Goal: Obtain resource: Download file/media

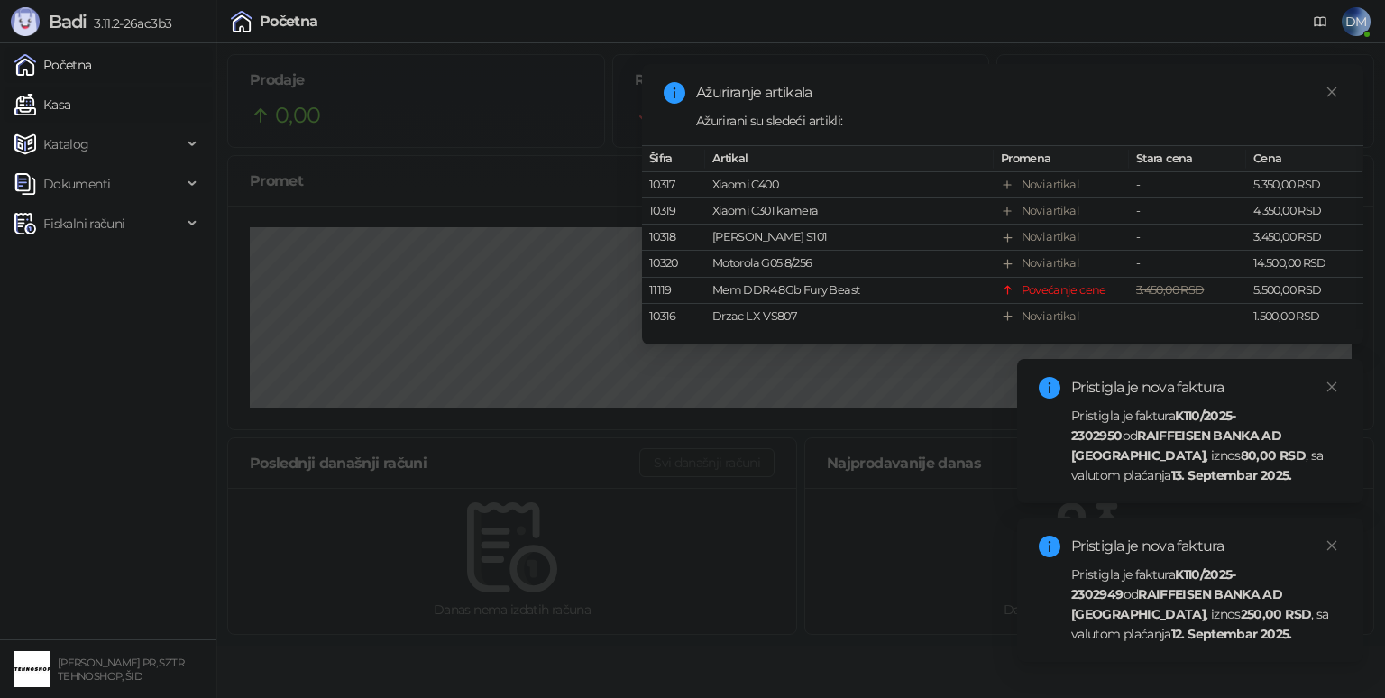
click at [70, 96] on link "Kasa" at bounding box center [42, 105] width 56 height 36
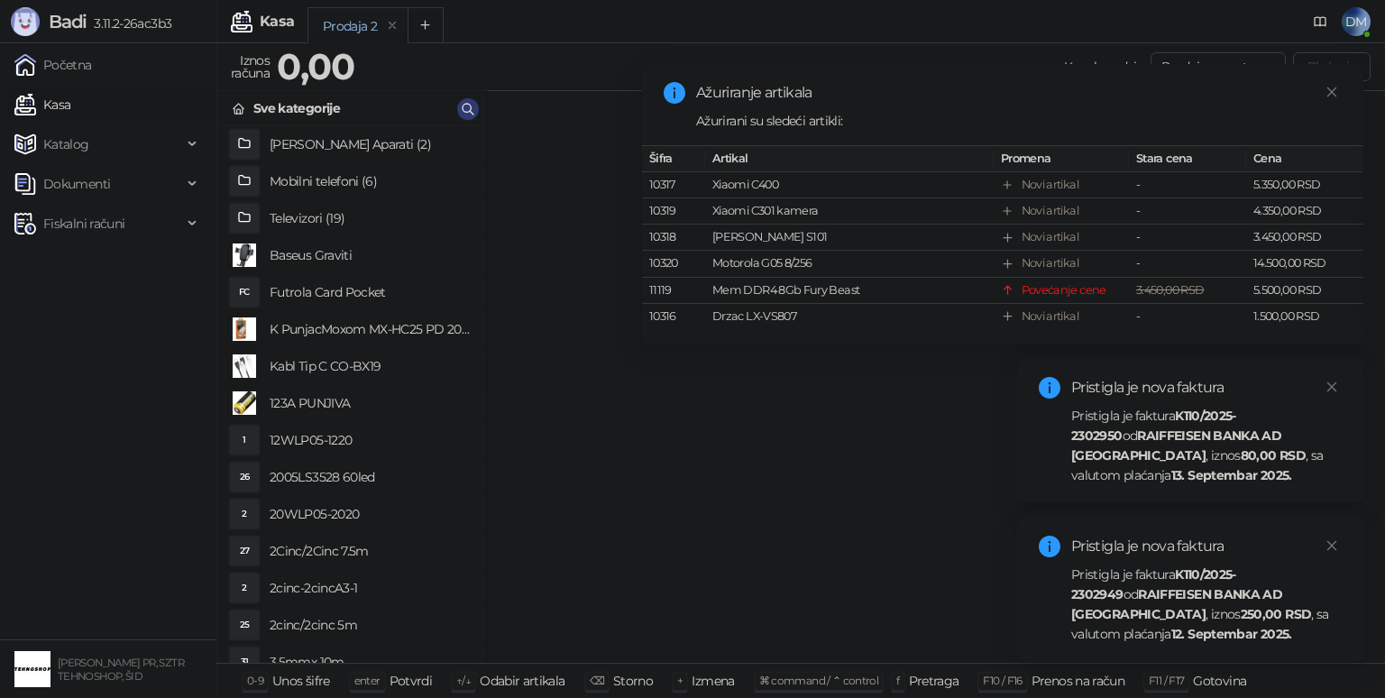
click at [56, 96] on link "Kasa" at bounding box center [42, 105] width 56 height 36
click at [476, 112] on button "button" at bounding box center [468, 109] width 22 height 22
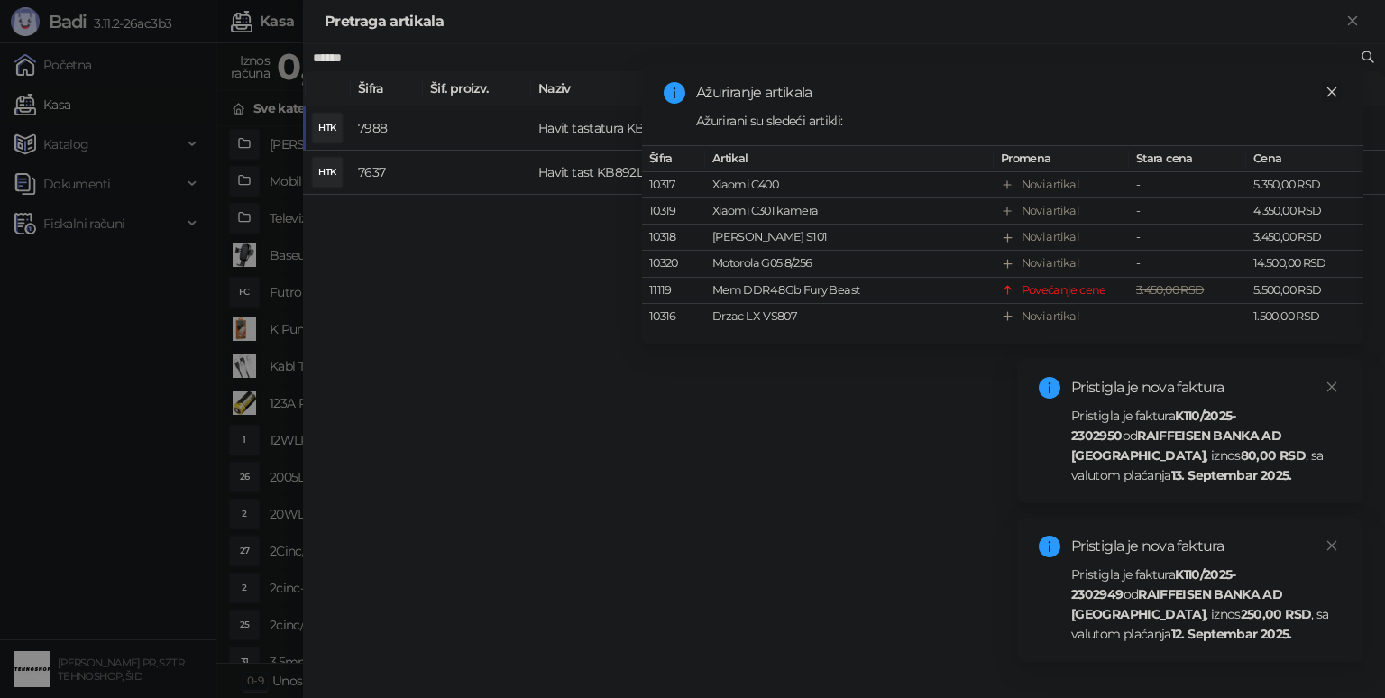
type input "******"
click at [1335, 92] on icon "close" at bounding box center [1332, 92] width 13 height 13
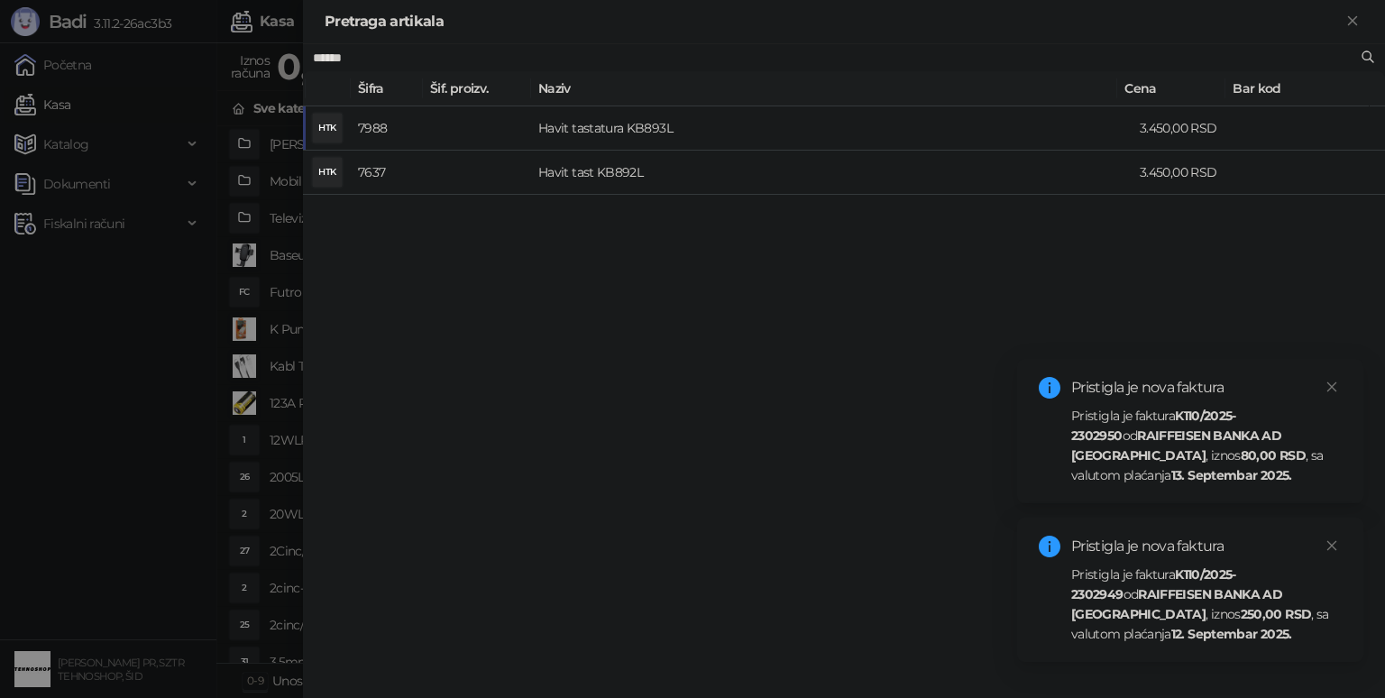
click at [1197, 458] on div "Pristigla je faktura K110/2025-2302950 od RAIFFEISEN BANKA AD [GEOGRAPHIC_DATA]…" at bounding box center [1206, 445] width 271 height 79
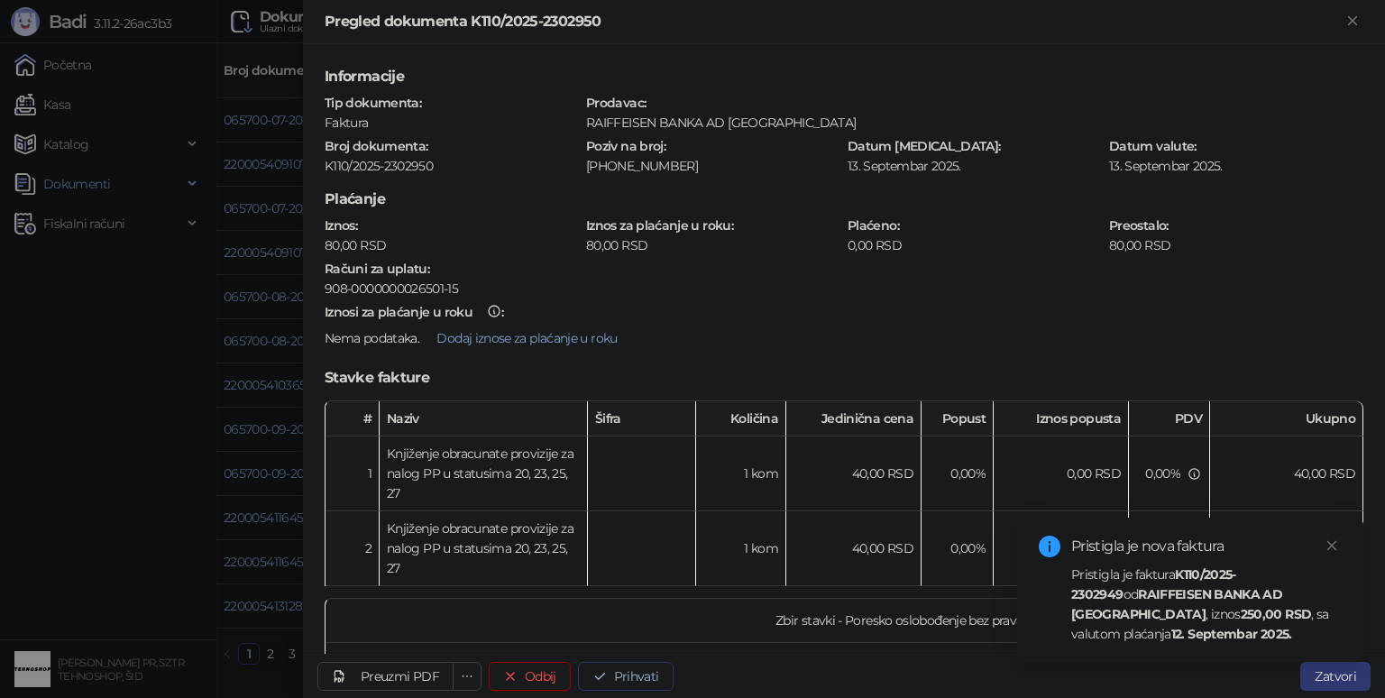
click at [635, 674] on button "Prihvati" at bounding box center [626, 676] width 96 height 29
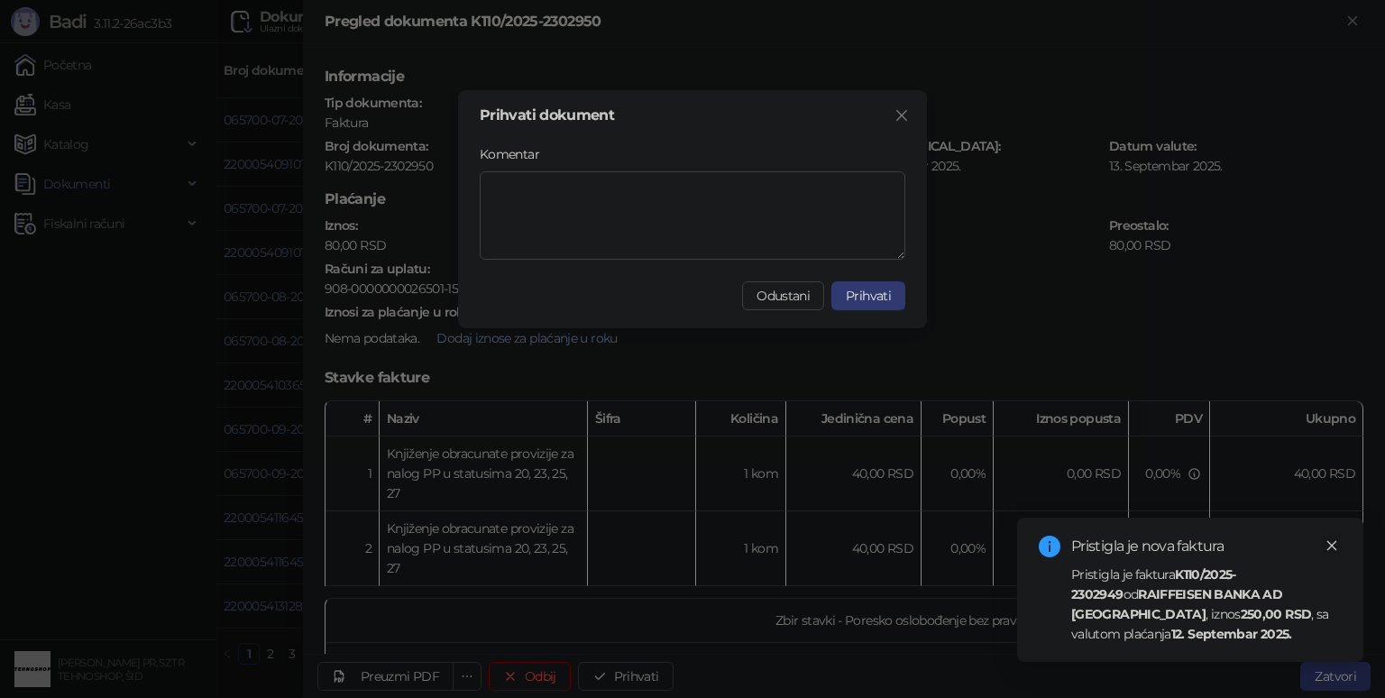
click at [1338, 547] on link "Close" at bounding box center [1332, 546] width 20 height 20
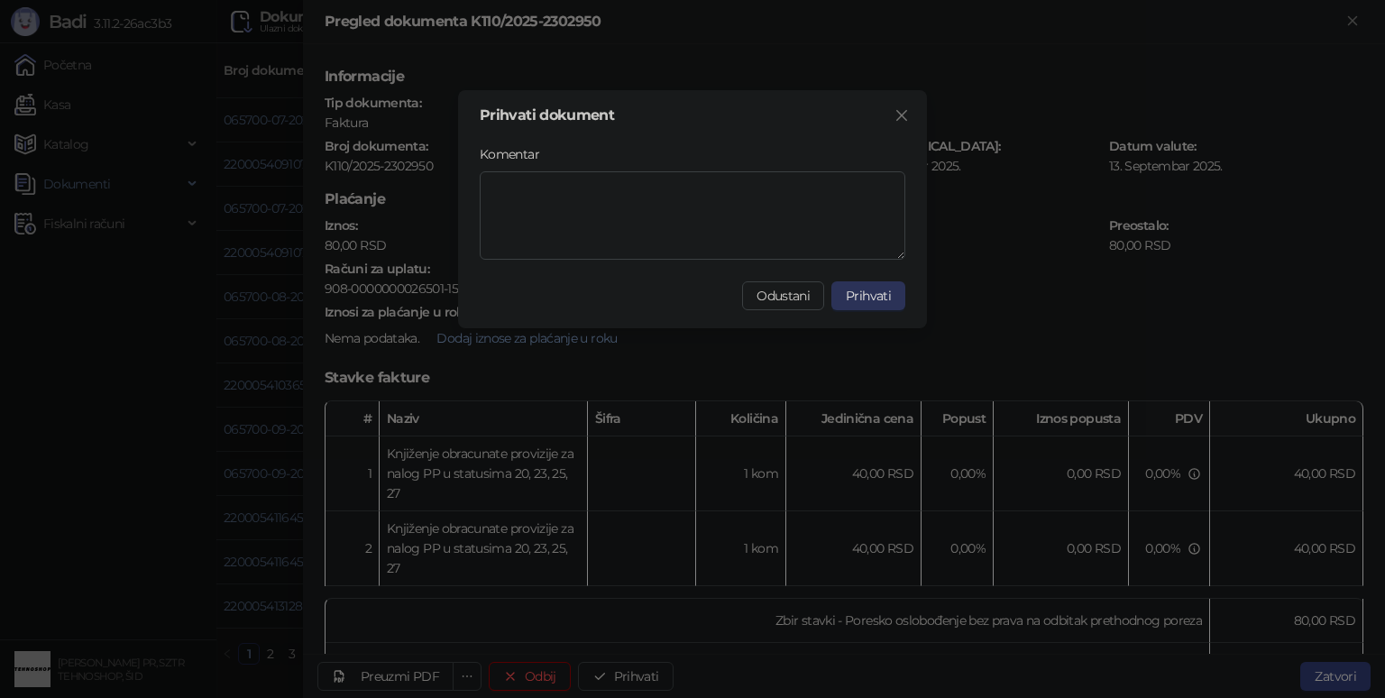
click at [872, 293] on span "Prihvati" at bounding box center [868, 296] width 45 height 16
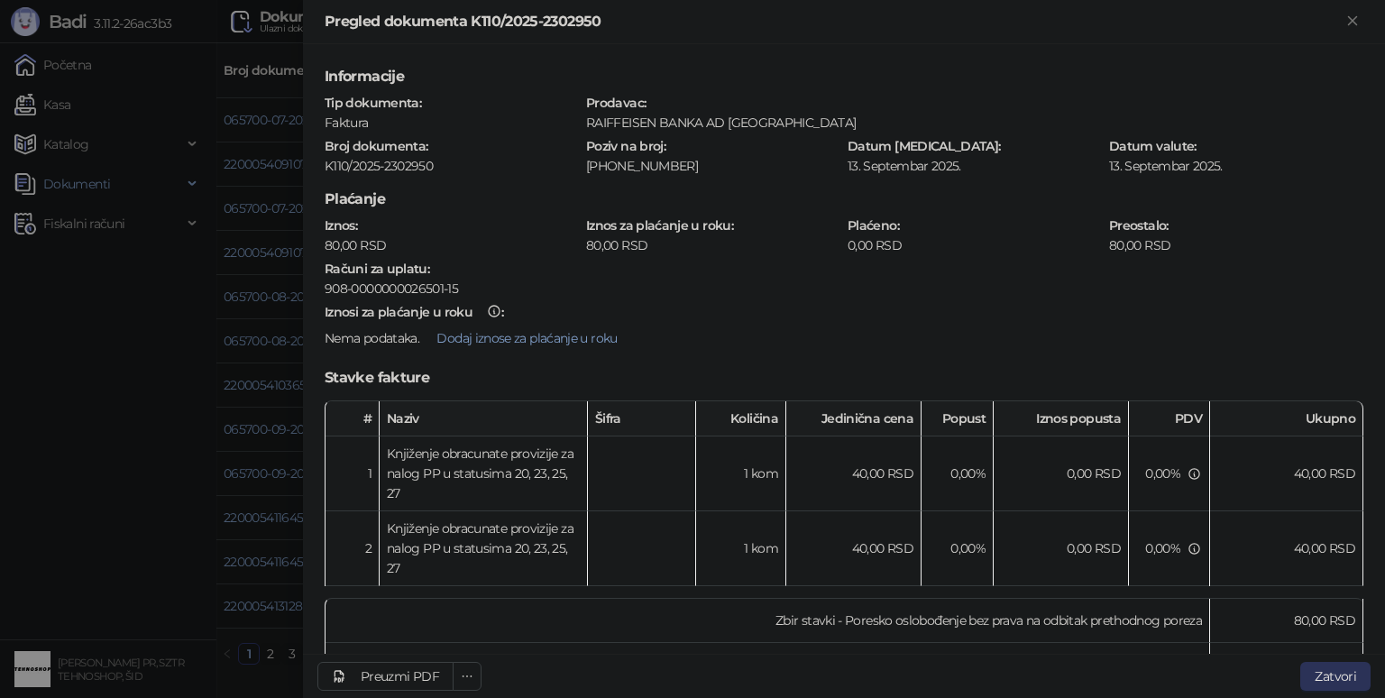
click at [1315, 675] on button "Zatvori" at bounding box center [1335, 676] width 70 height 29
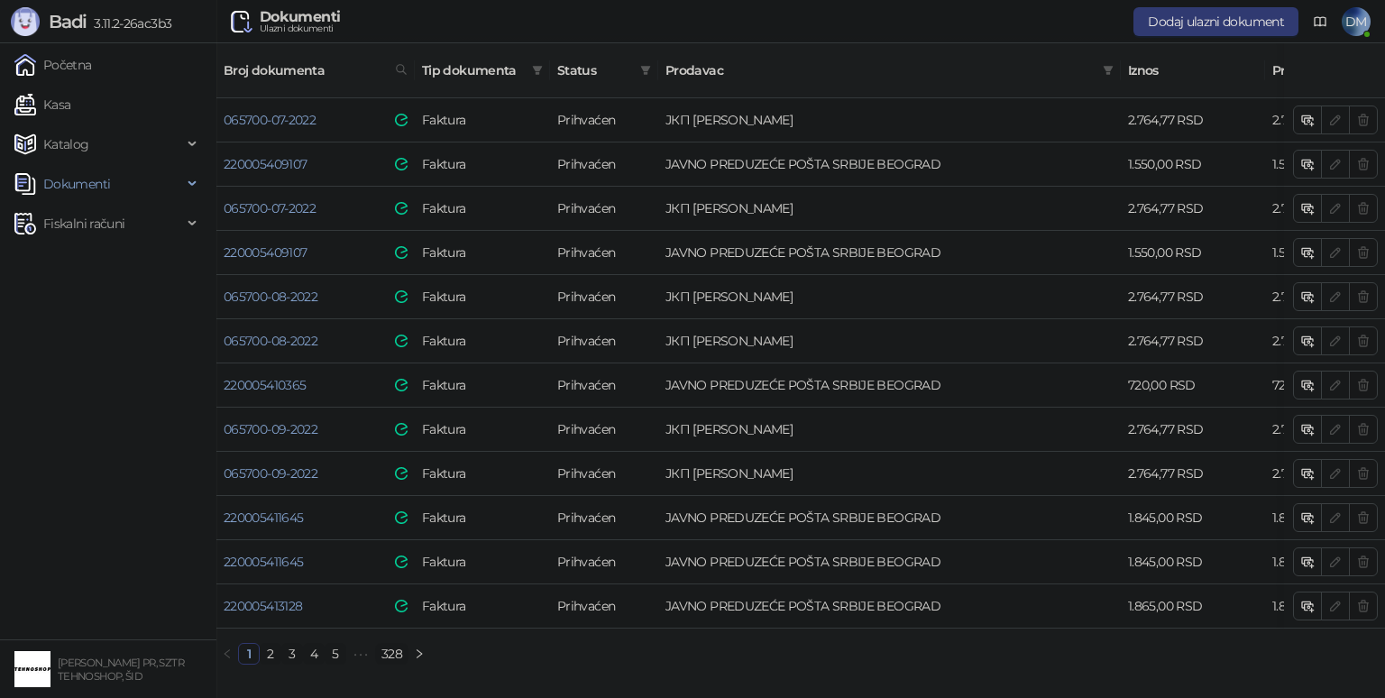
click at [400, 649] on link "328" at bounding box center [392, 654] width 32 height 20
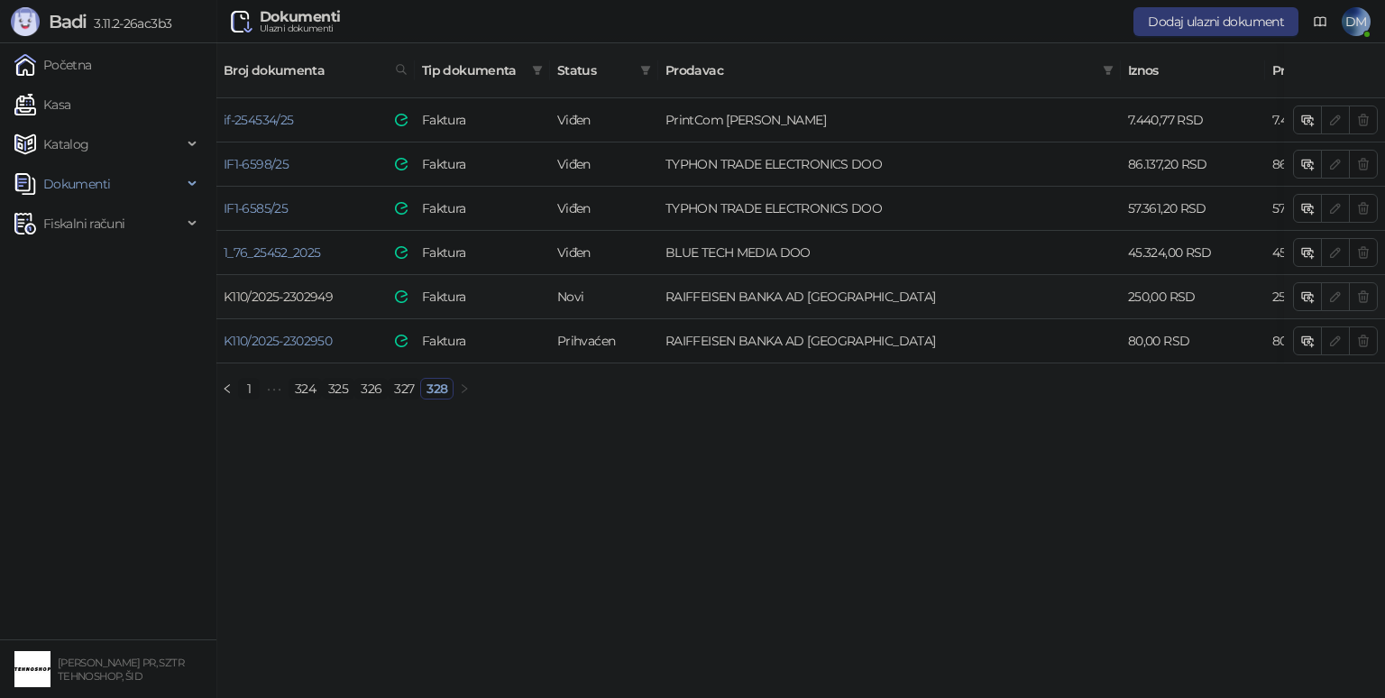
click at [308, 289] on link "K110/2025-2302949" at bounding box center [278, 297] width 109 height 16
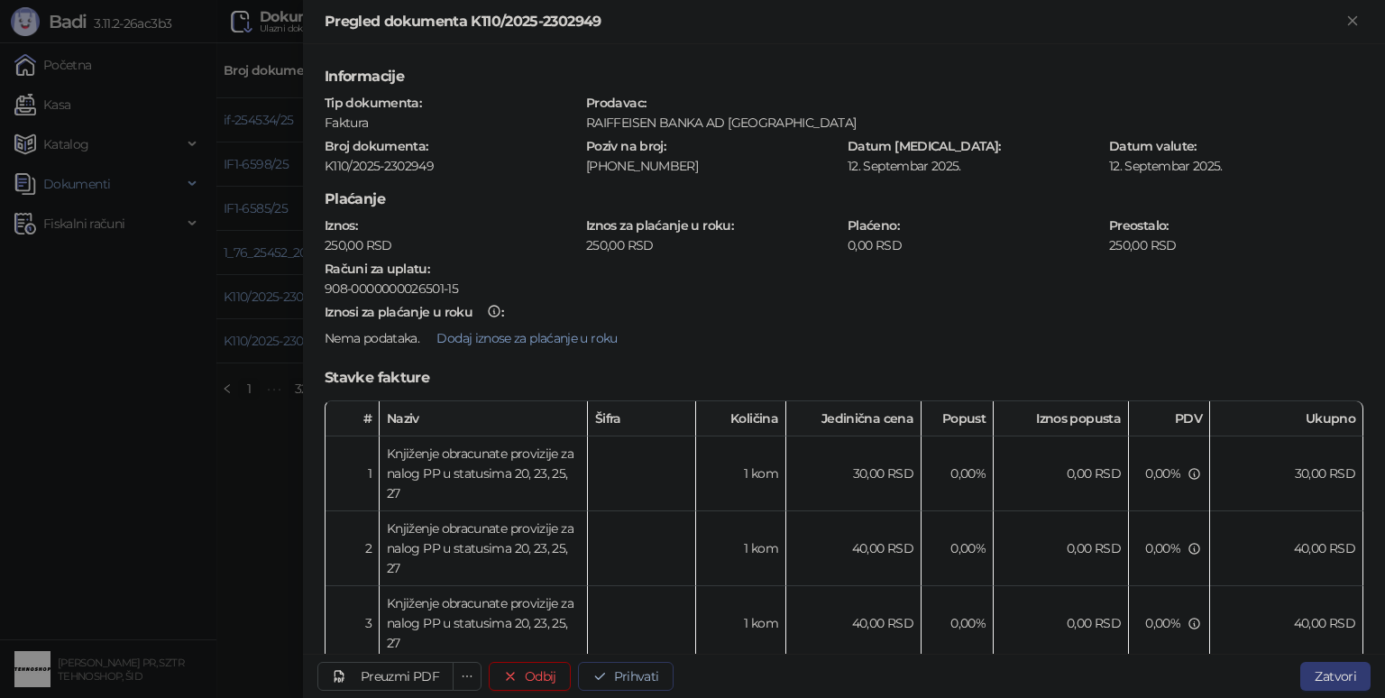
click at [624, 682] on button "Prihvati" at bounding box center [626, 676] width 96 height 29
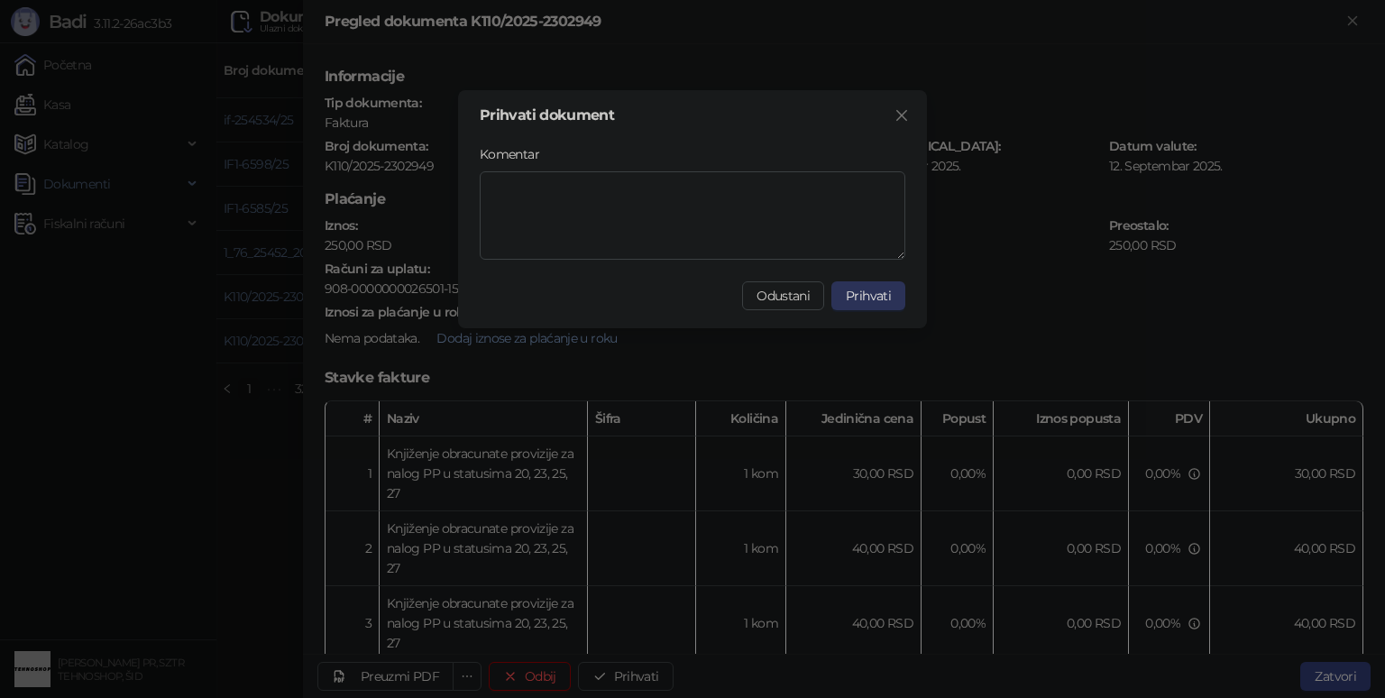
click at [876, 302] on span "Prihvati" at bounding box center [868, 296] width 45 height 16
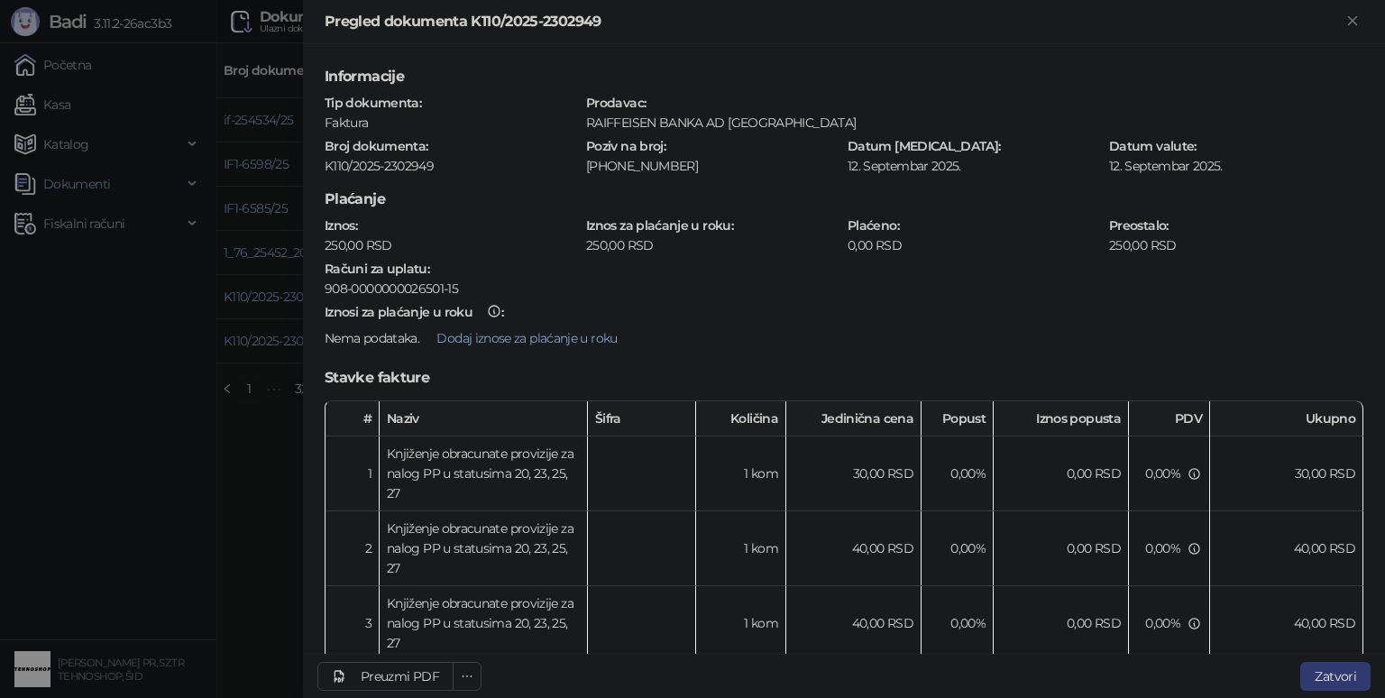
click at [226, 566] on div at bounding box center [692, 349] width 1385 height 698
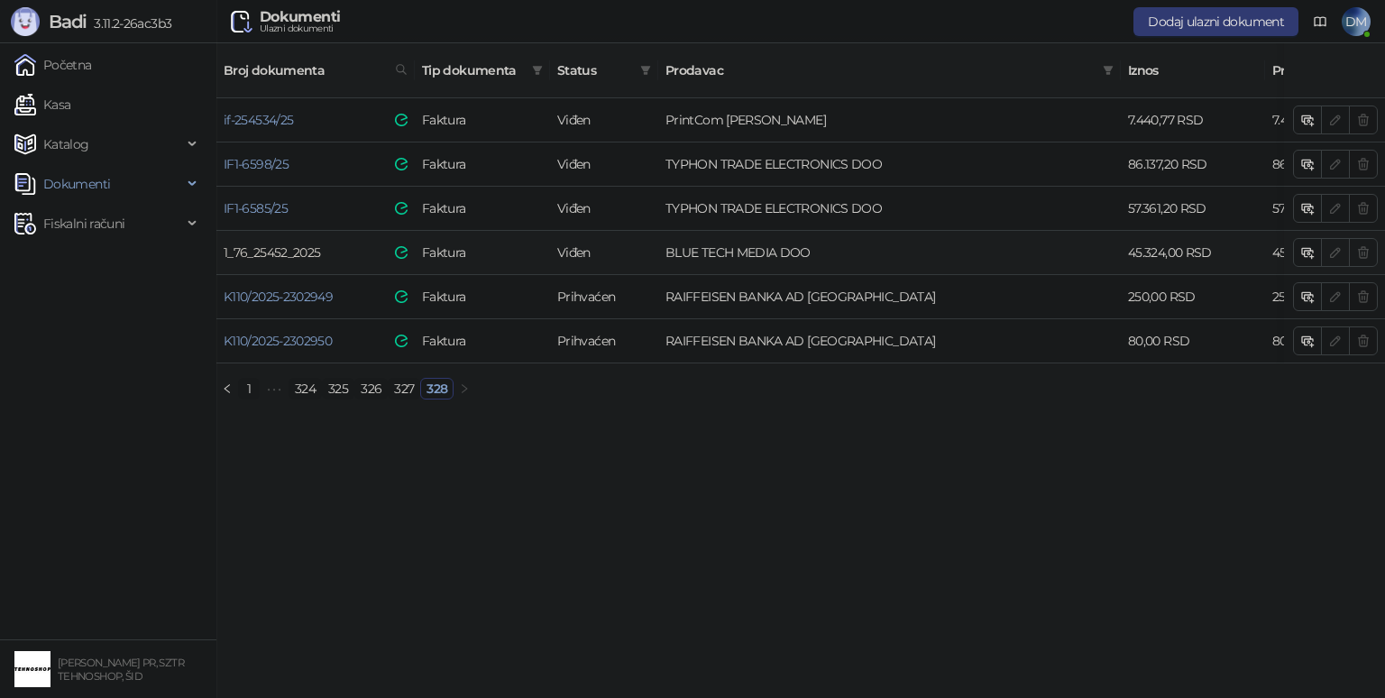
click at [309, 244] on link "1_76_25452_2025" at bounding box center [272, 252] width 96 height 16
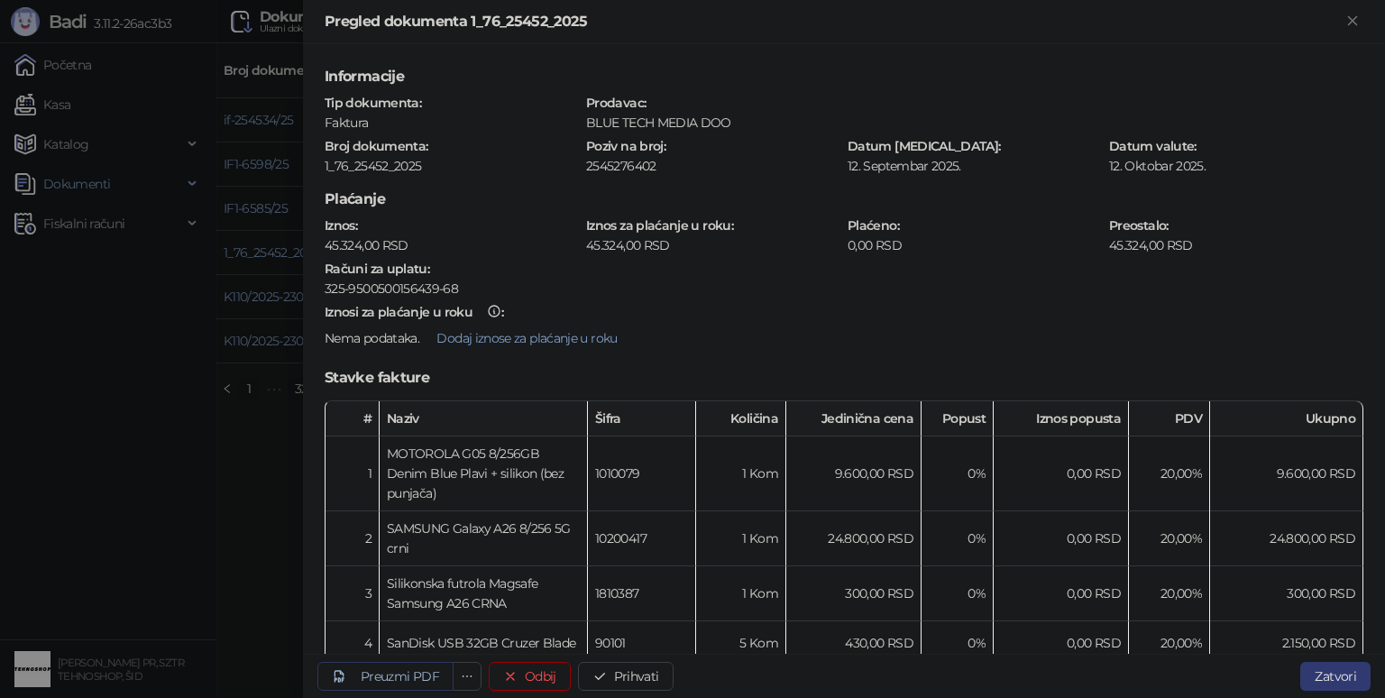
click at [390, 672] on div "Preuzmi PDF" at bounding box center [400, 676] width 78 height 16
click at [400, 680] on div "Preuzmi PDF" at bounding box center [400, 676] width 78 height 16
click at [619, 672] on button "Prihvati" at bounding box center [626, 676] width 96 height 29
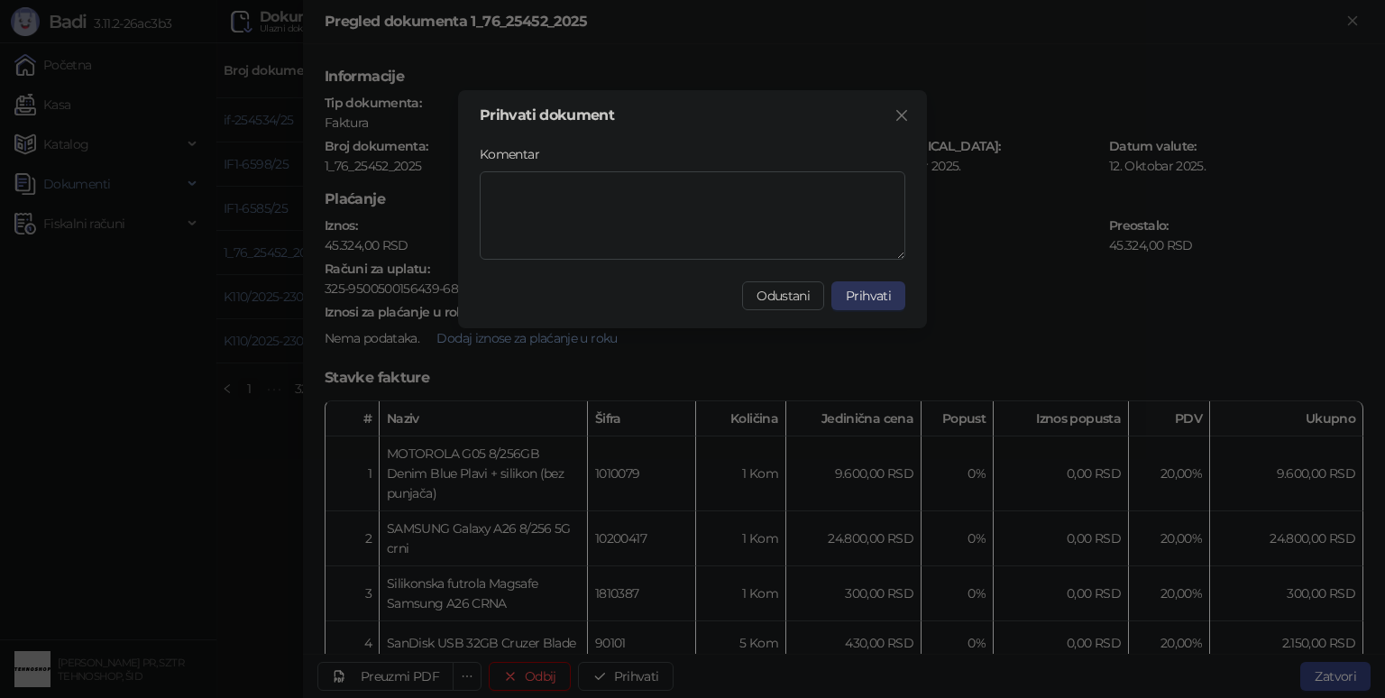
click at [889, 285] on button "Prihvati" at bounding box center [868, 295] width 74 height 29
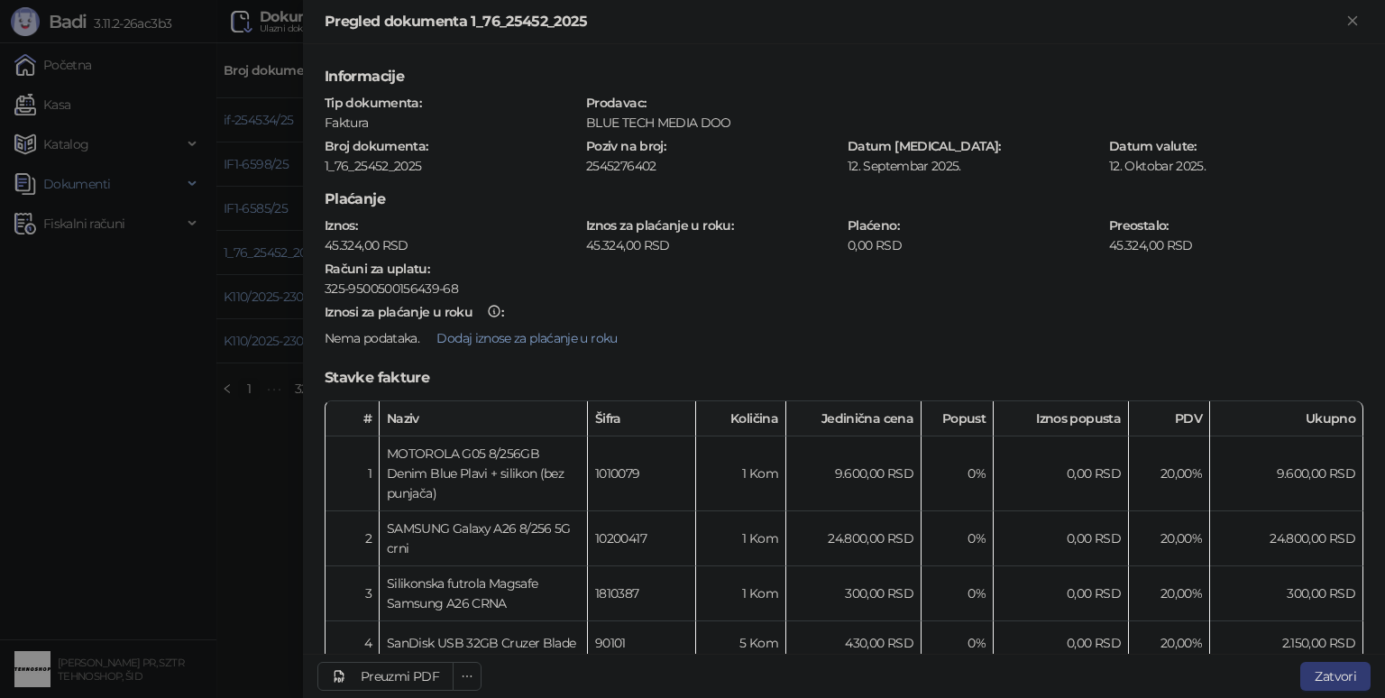
click at [249, 509] on div at bounding box center [692, 349] width 1385 height 698
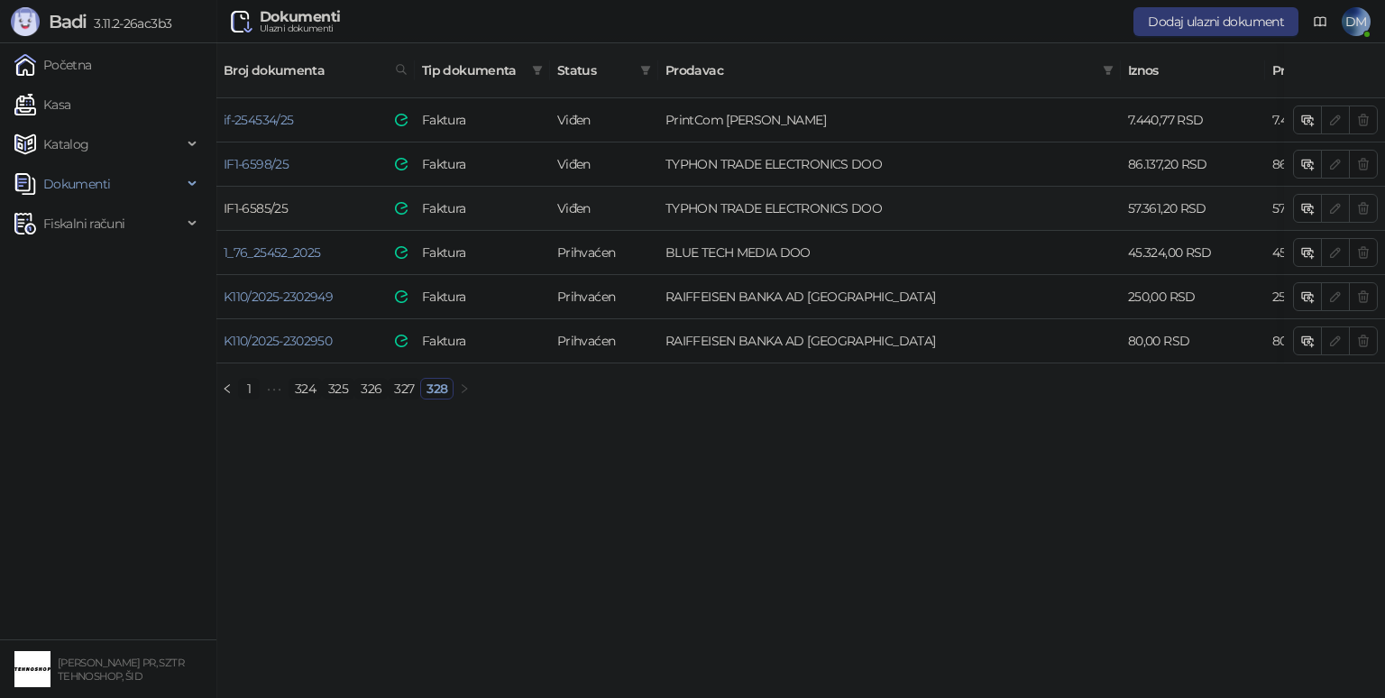
click at [260, 200] on link "IF1-6585/25" at bounding box center [256, 208] width 64 height 16
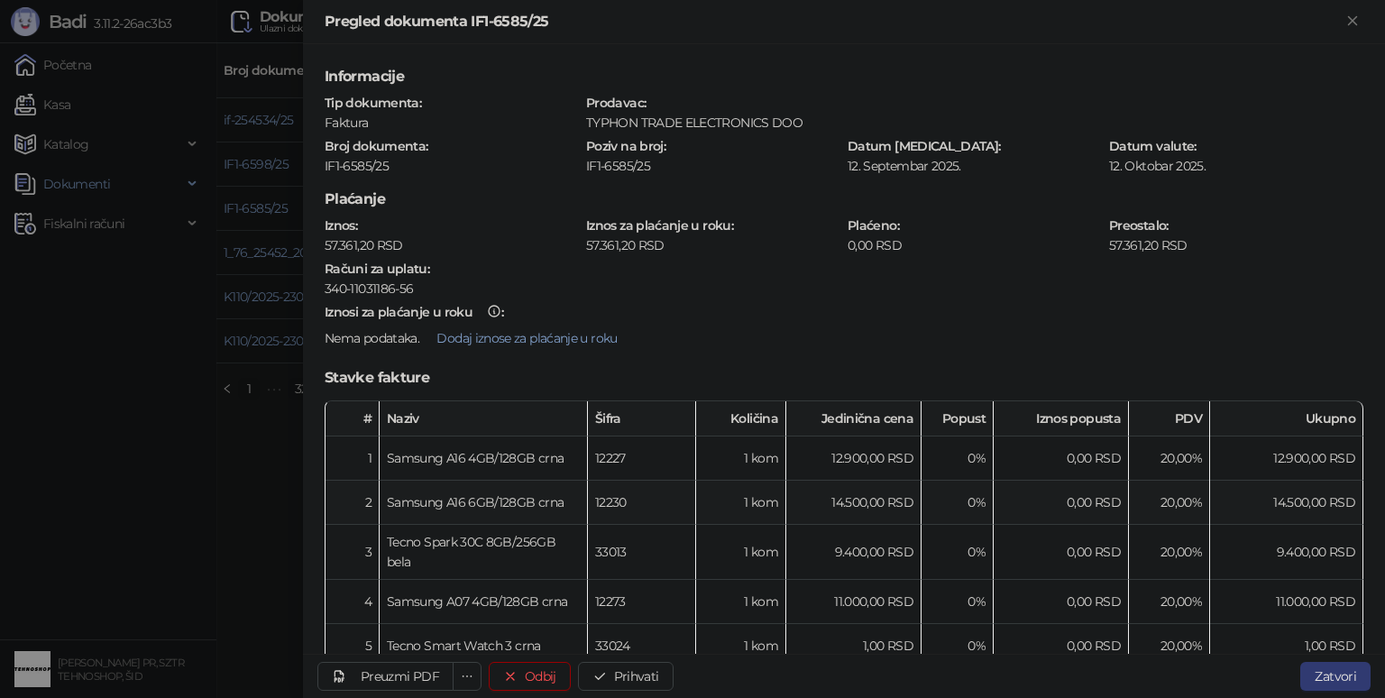
scroll to position [271, 0]
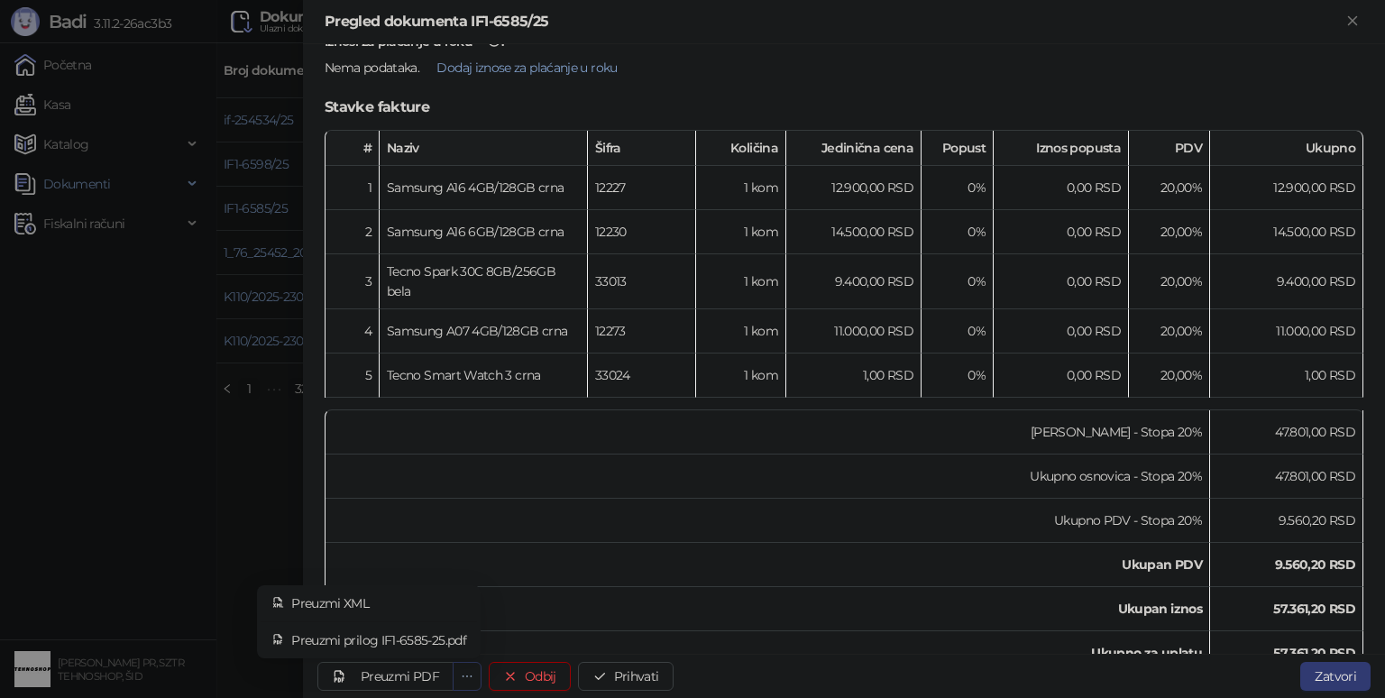
click at [468, 677] on icon "ellipsis" at bounding box center [467, 676] width 13 height 13
click at [397, 674] on div "Preuzmi PDF" at bounding box center [400, 676] width 78 height 16
click at [390, 664] on link "Preuzmi PDF" at bounding box center [385, 676] width 136 height 29
click at [617, 674] on button "Prihvati" at bounding box center [626, 676] width 96 height 29
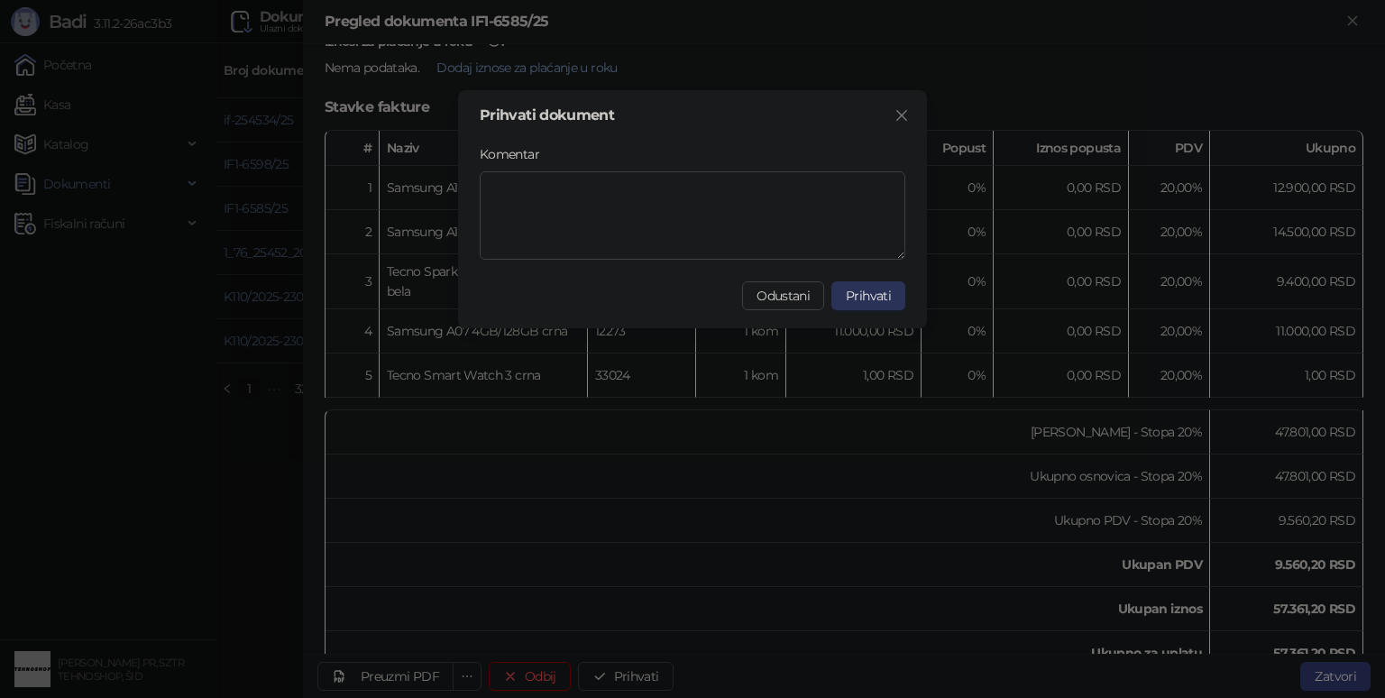
click at [870, 289] on span "Prihvati" at bounding box center [868, 296] width 45 height 16
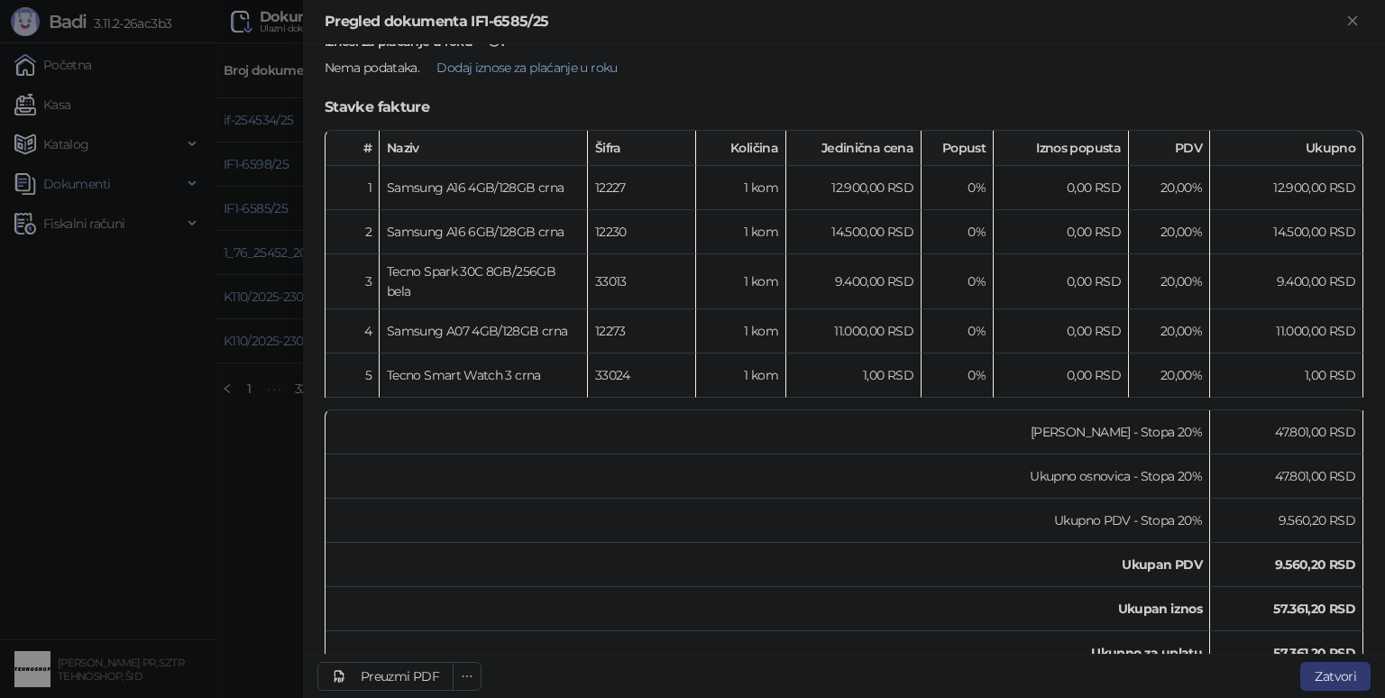
click at [276, 517] on div at bounding box center [692, 349] width 1385 height 698
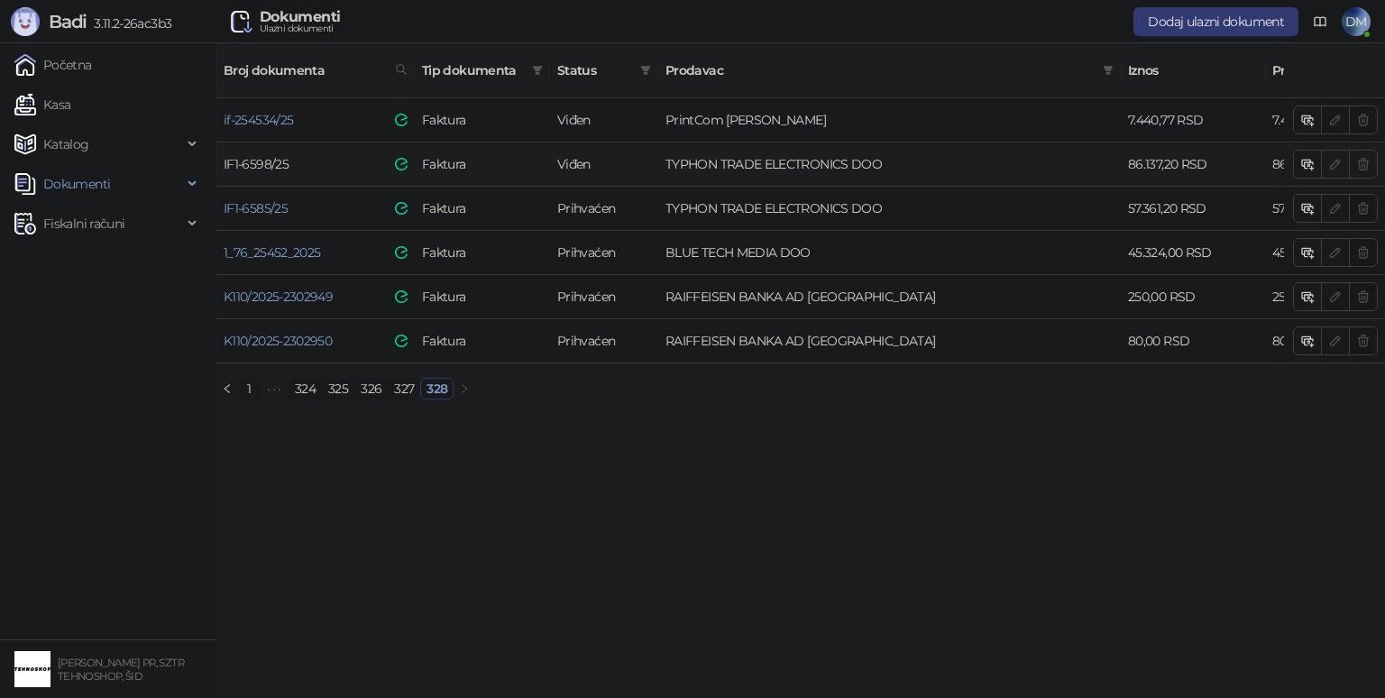
click at [271, 156] on link "IF1-6598/25" at bounding box center [256, 164] width 65 height 16
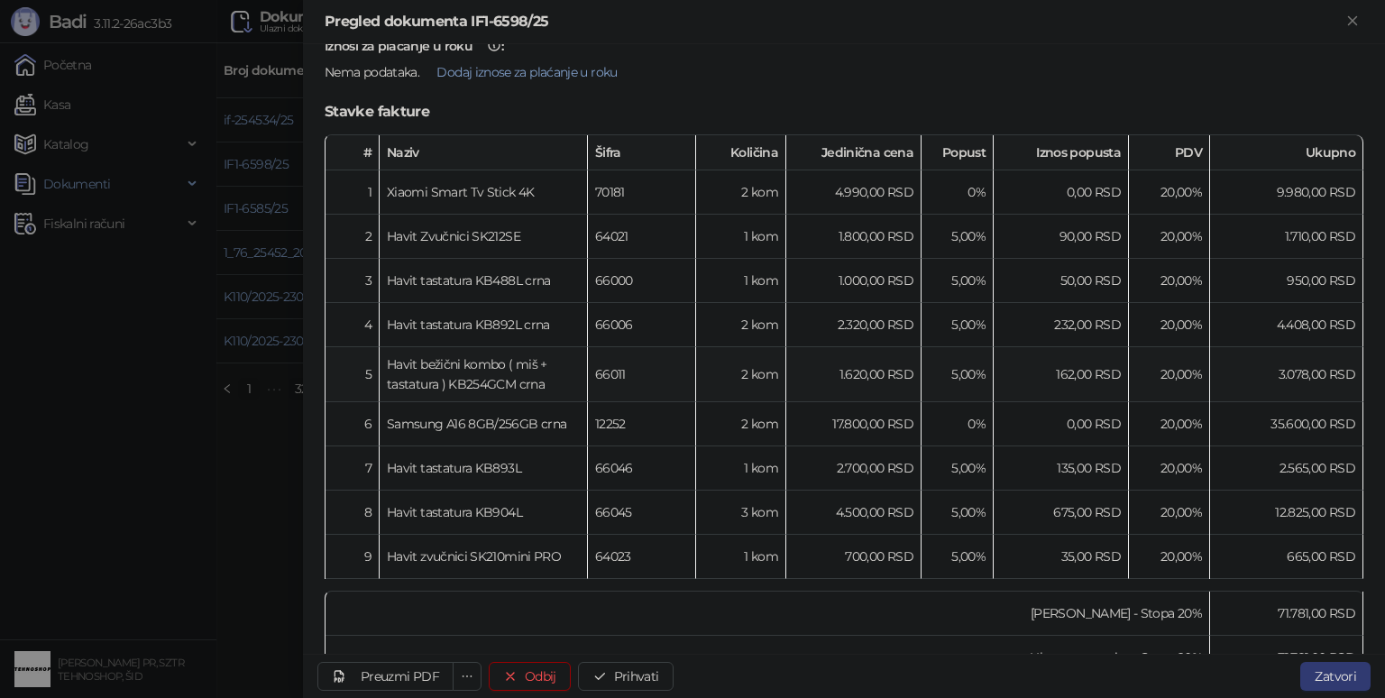
scroll to position [271, 0]
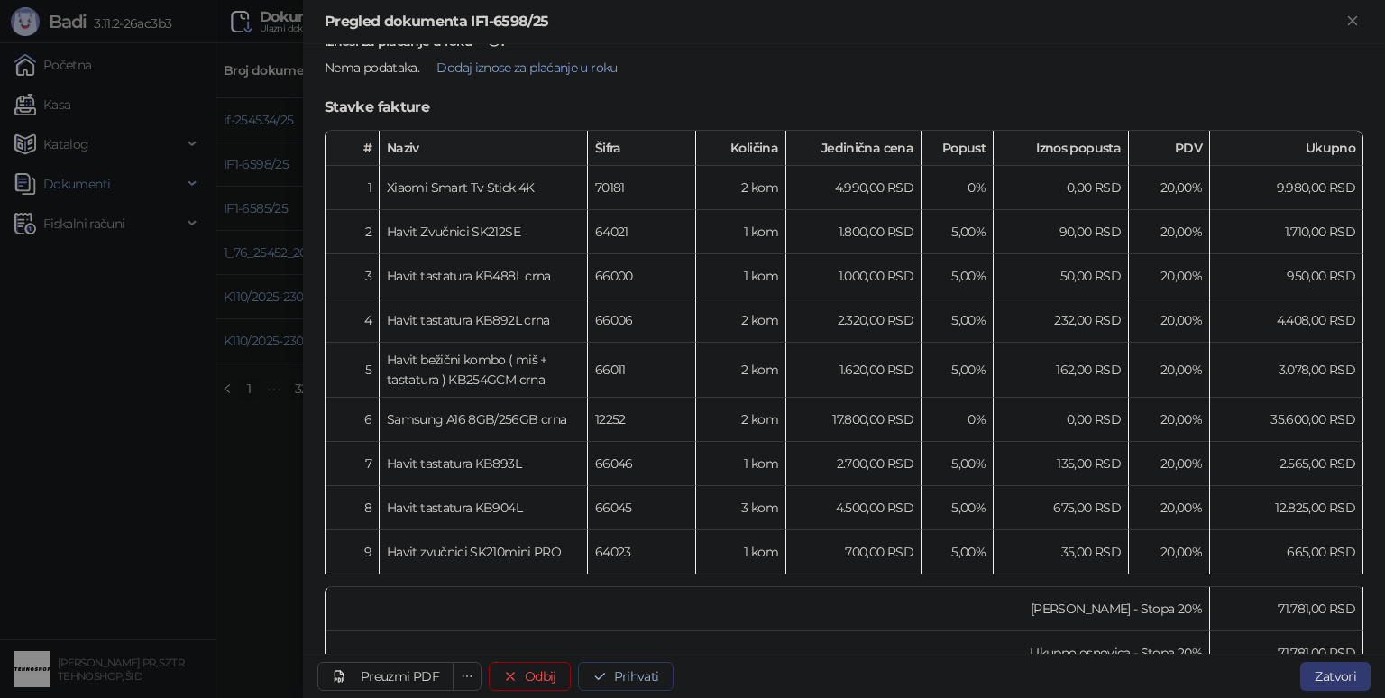
click at [628, 667] on button "Prihvati" at bounding box center [626, 676] width 96 height 29
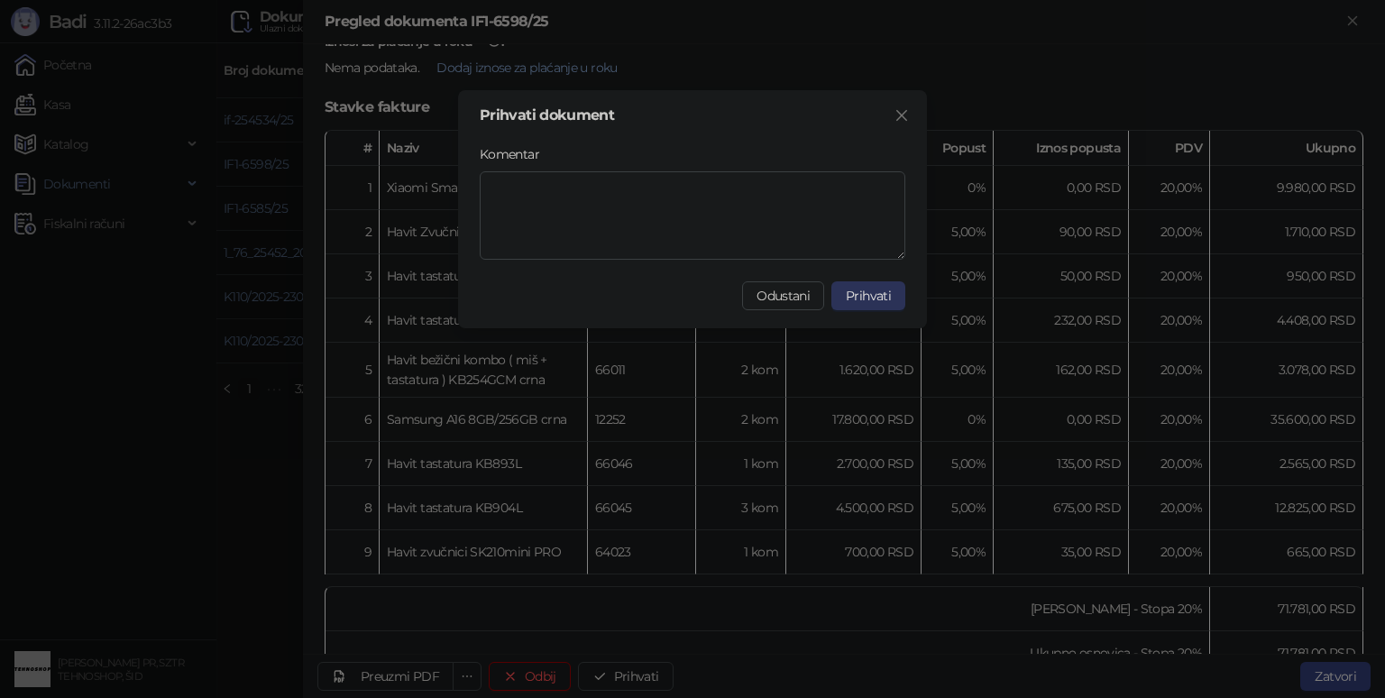
click at [865, 296] on span "Prihvati" at bounding box center [868, 296] width 45 height 16
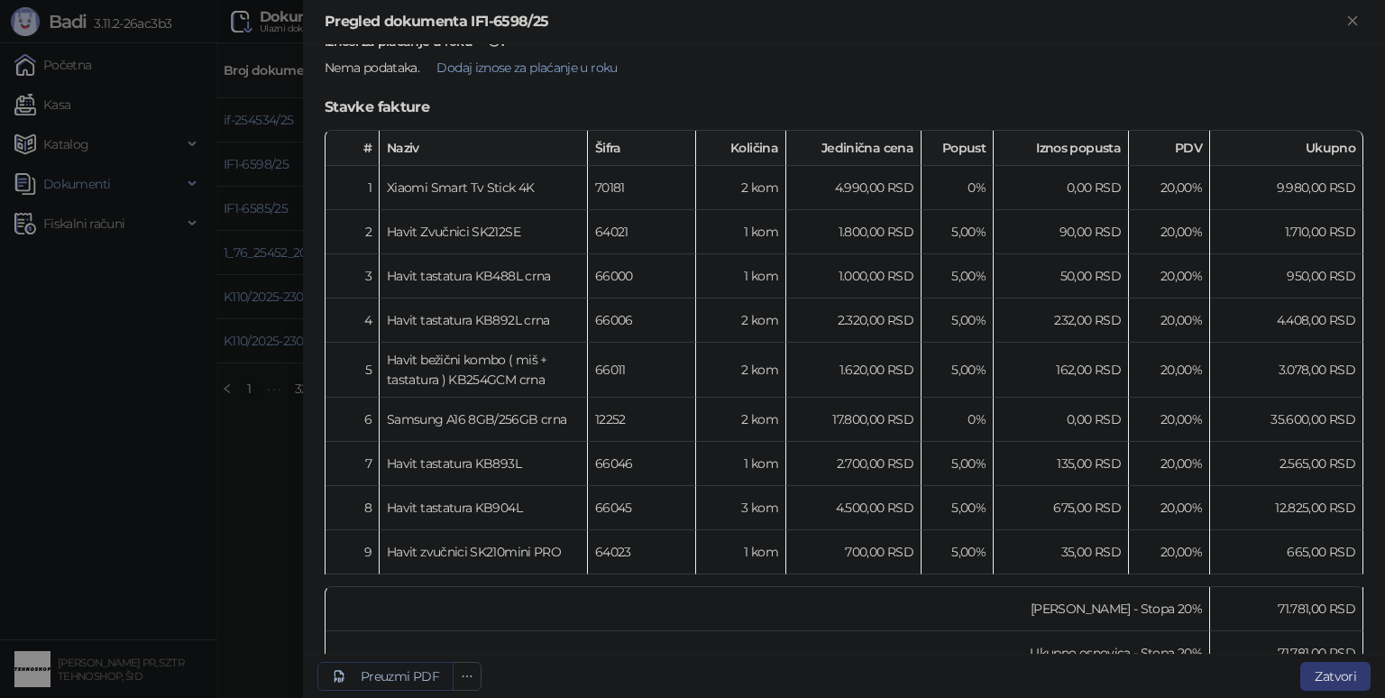
click at [425, 671] on div "Preuzmi PDF" at bounding box center [400, 676] width 78 height 16
click at [391, 680] on div "Preuzmi PDF" at bounding box center [400, 676] width 78 height 16
click at [267, 523] on div at bounding box center [692, 349] width 1385 height 698
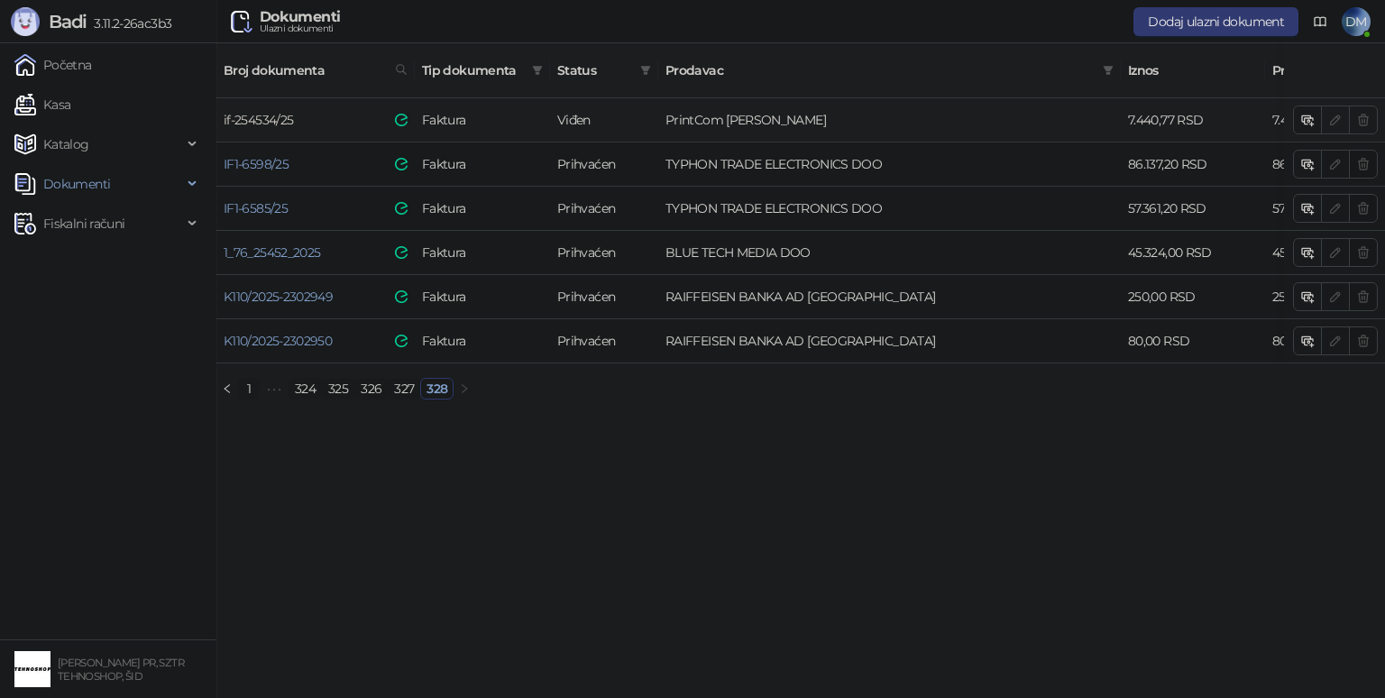
click at [288, 112] on link "if-254534/25" at bounding box center [258, 120] width 69 height 16
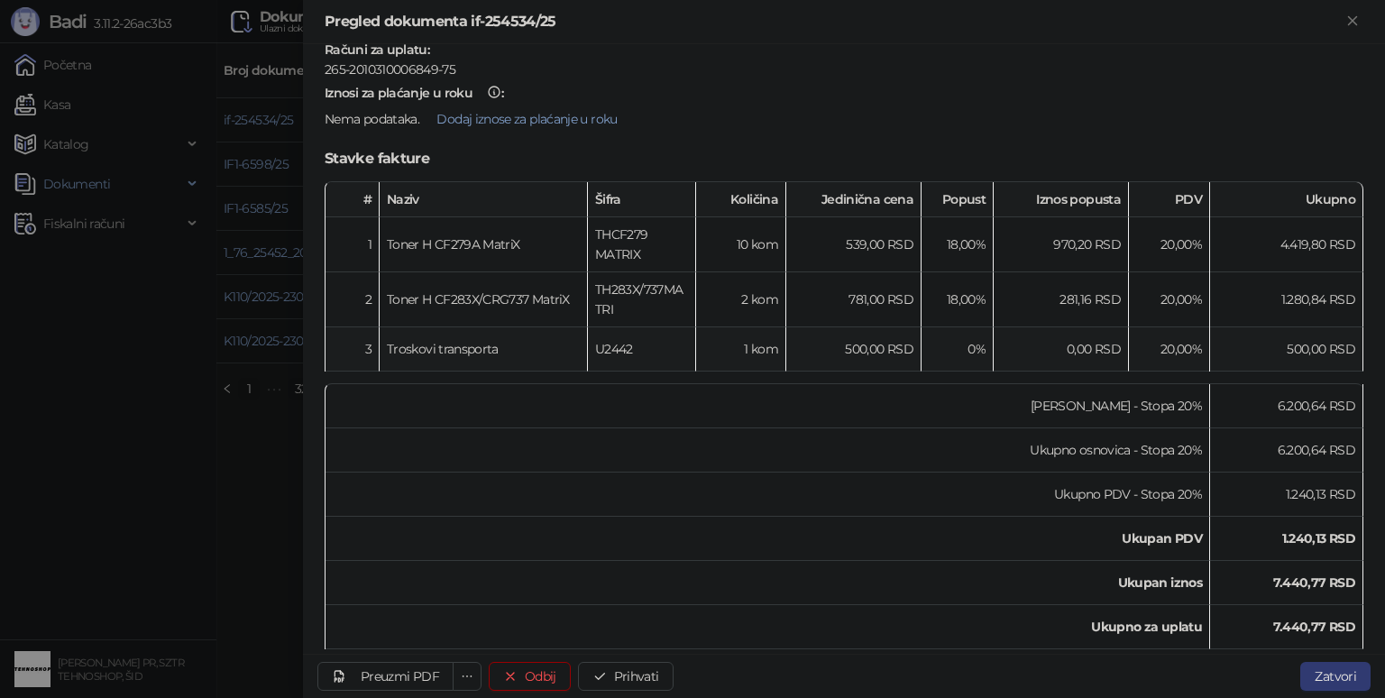
scroll to position [242, 0]
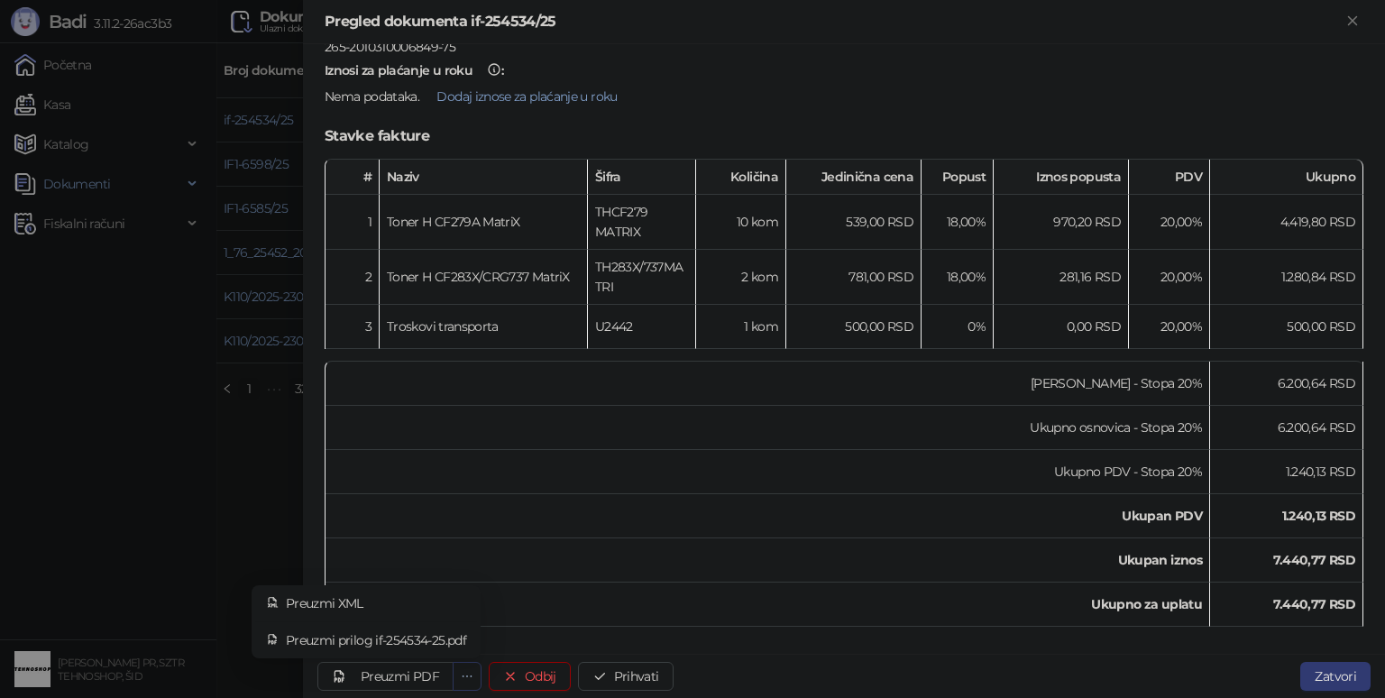
click at [457, 674] on button "button" at bounding box center [467, 676] width 29 height 29
click at [372, 669] on div "Preuzmi PDF" at bounding box center [400, 676] width 78 height 16
click at [401, 677] on div "Preuzmi PDF" at bounding box center [400, 676] width 78 height 16
click at [613, 678] on button "Prihvati" at bounding box center [626, 676] width 96 height 29
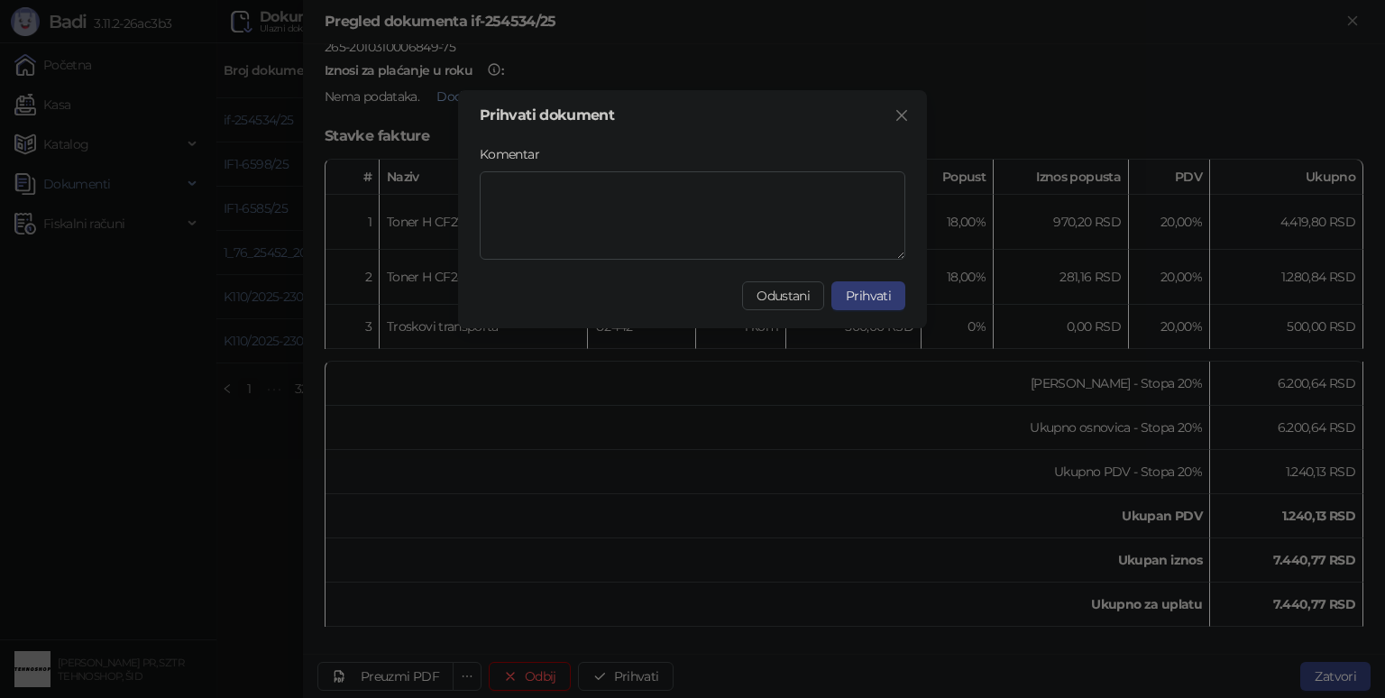
click at [867, 291] on span "Prihvati" at bounding box center [868, 296] width 45 height 16
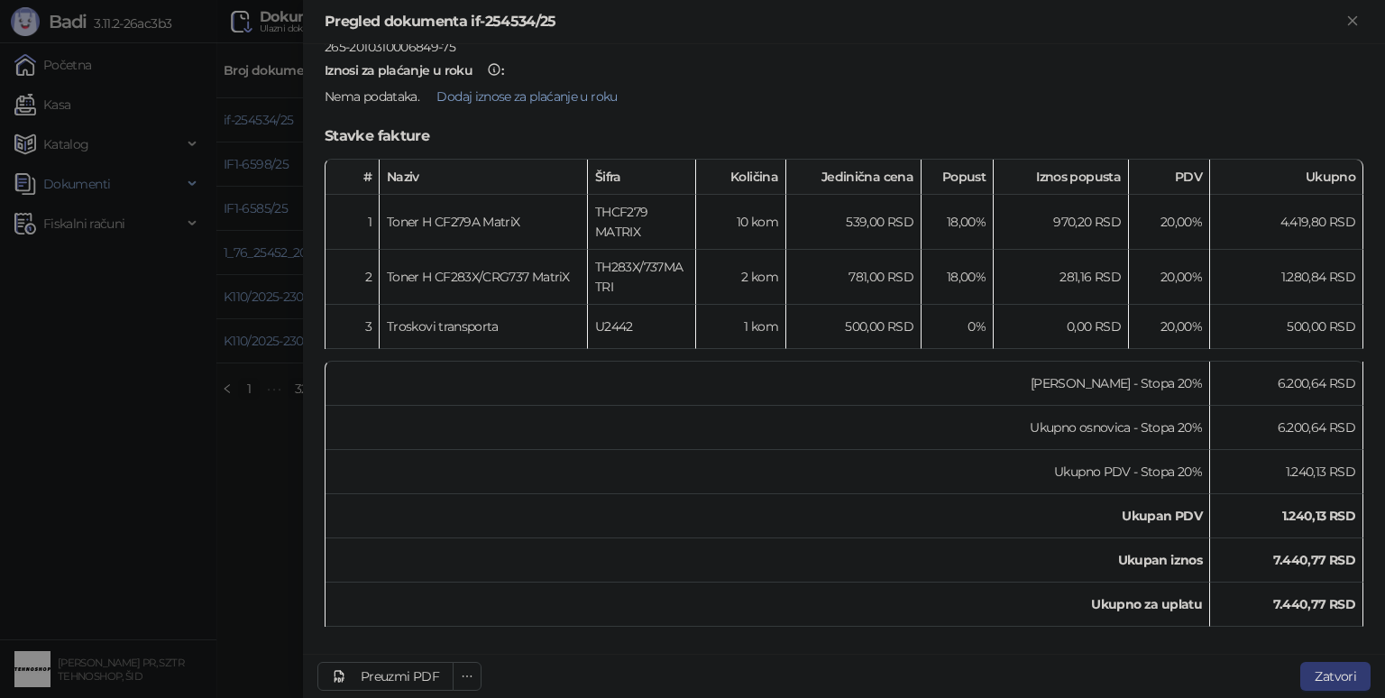
click at [229, 482] on div at bounding box center [692, 349] width 1385 height 698
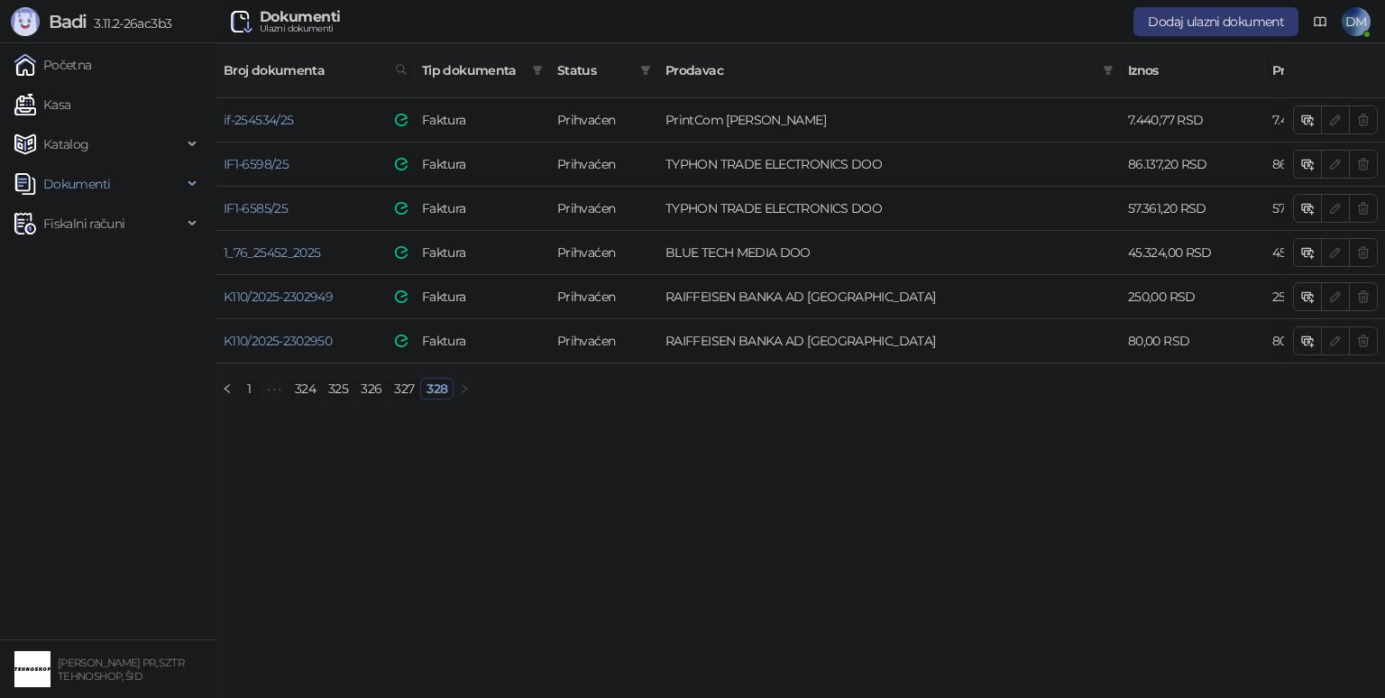
click at [396, 381] on link "327" at bounding box center [404, 389] width 31 height 20
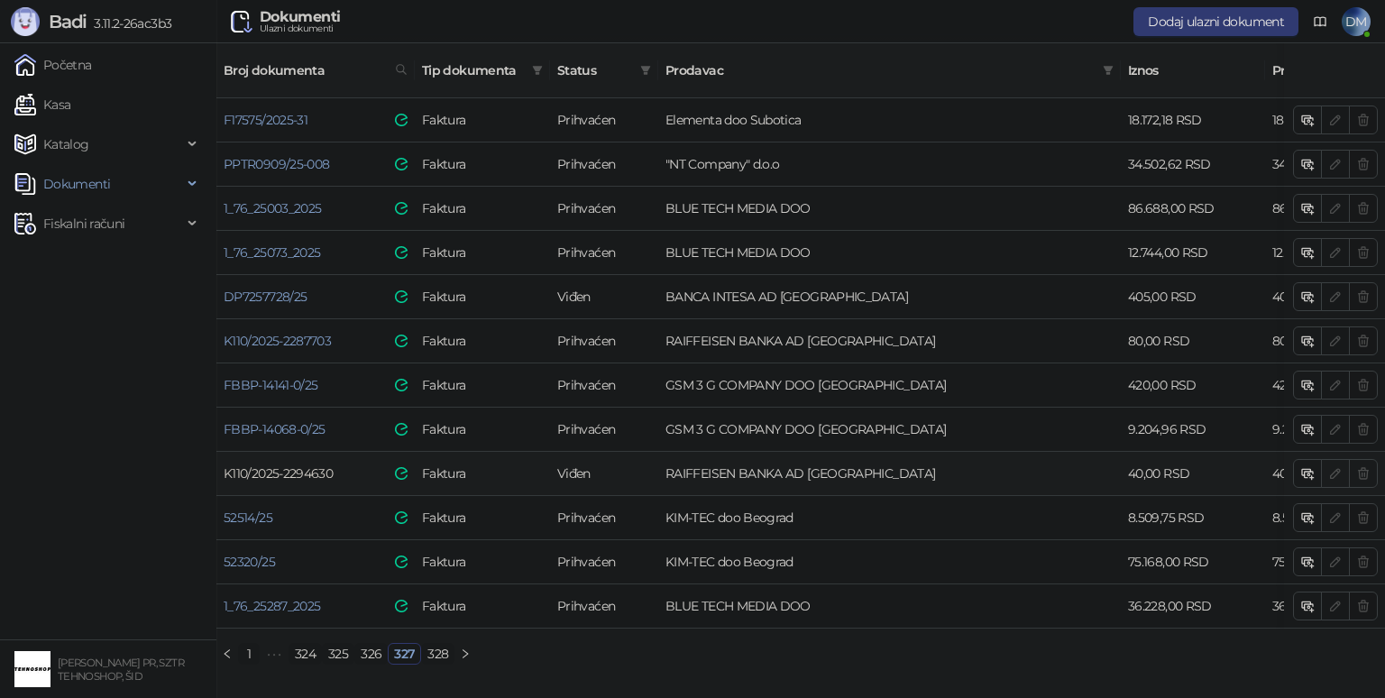
click at [309, 465] on link "K110/2025-2294630" at bounding box center [278, 473] width 109 height 16
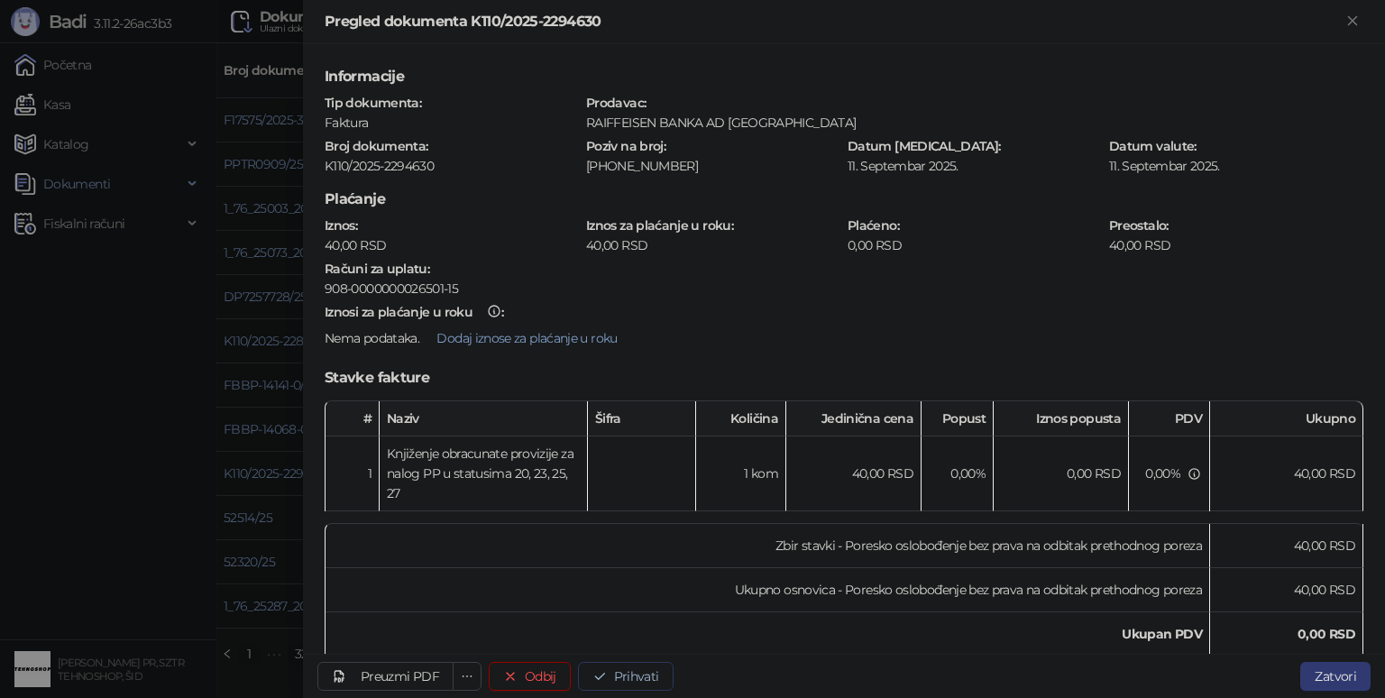
click at [649, 680] on button "Prihvati" at bounding box center [626, 676] width 96 height 29
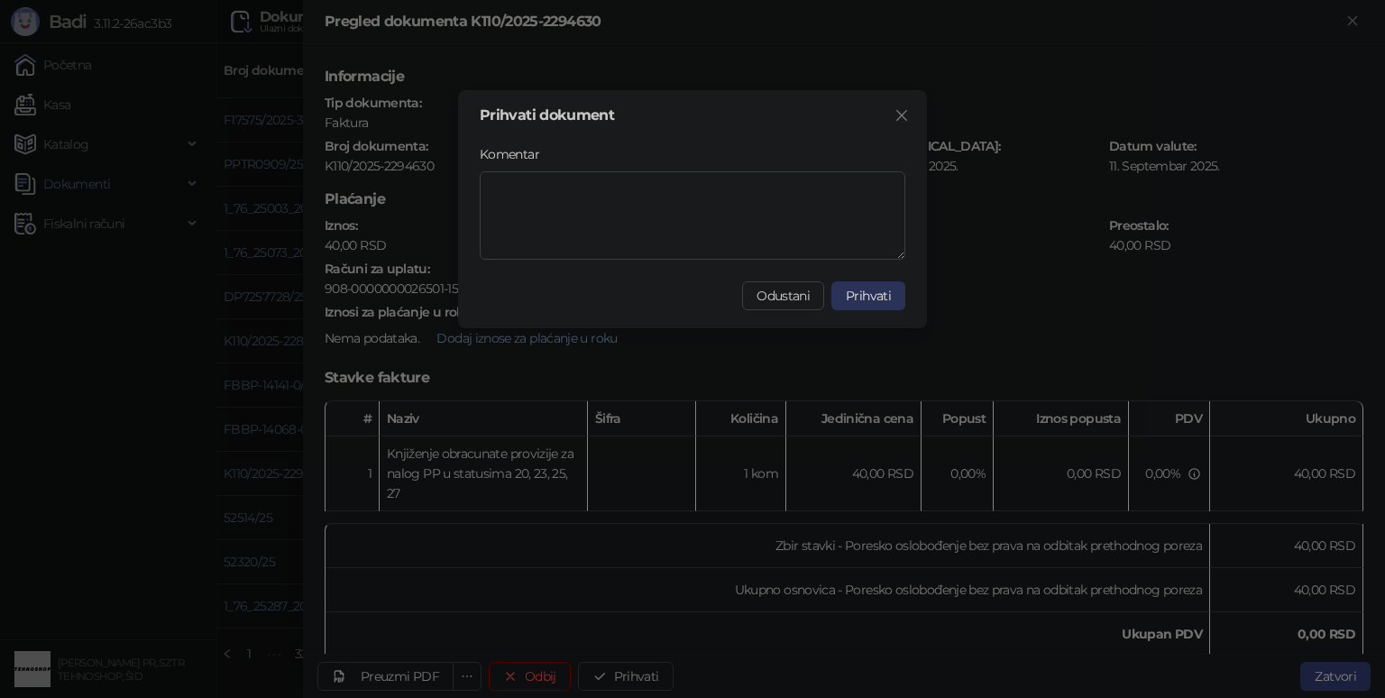
click at [864, 292] on span "Prihvati" at bounding box center [868, 296] width 45 height 16
